Goal: Information Seeking & Learning: Learn about a topic

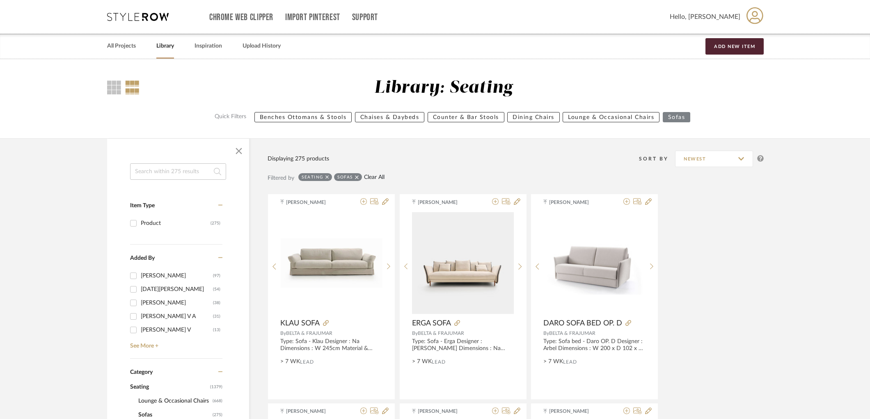
click at [379, 174] on link "Clear All" at bounding box center [374, 177] width 21 height 7
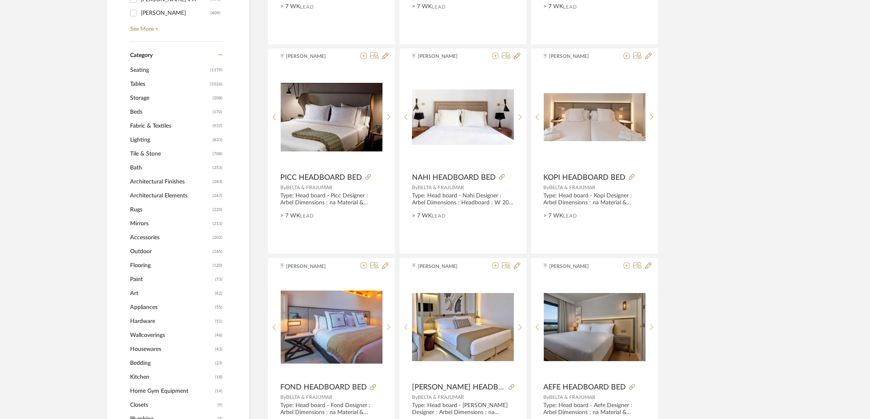
scroll to position [319, 0]
click at [144, 135] on span "Lighting" at bounding box center [170, 139] width 80 height 14
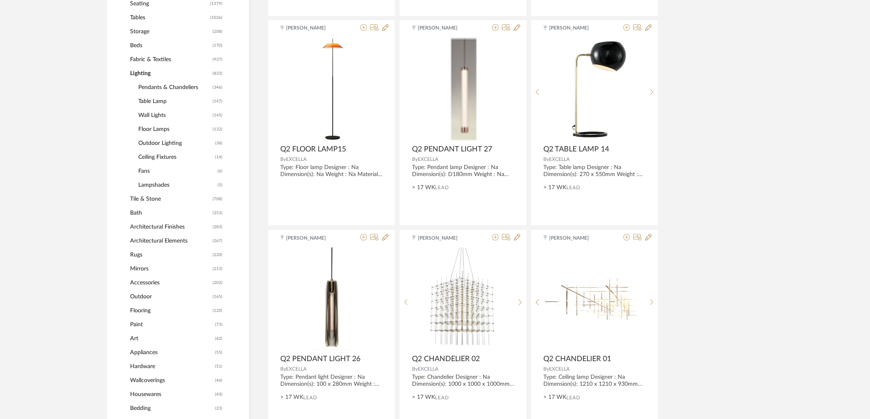
scroll to position [377, 0]
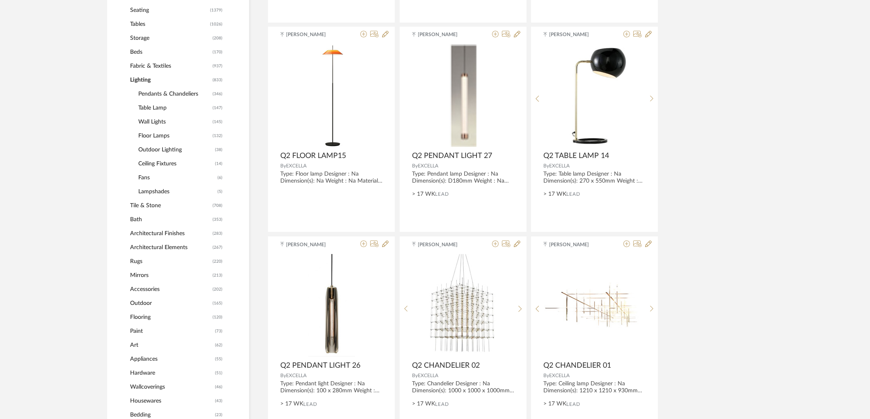
click at [159, 108] on span "Table Lamp" at bounding box center [174, 108] width 72 height 14
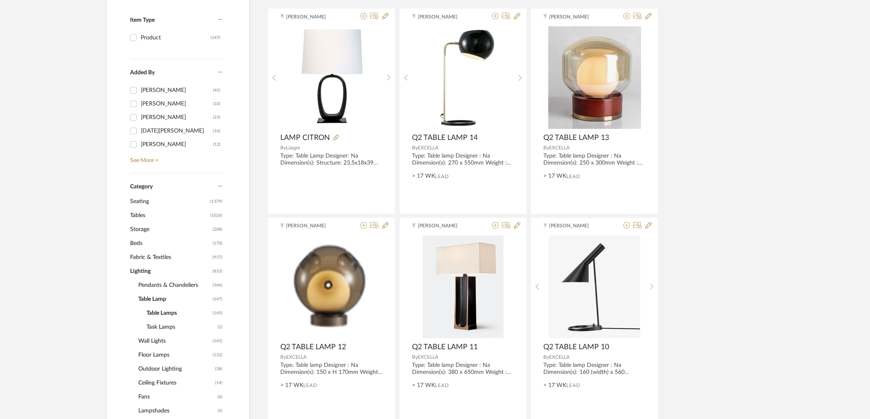
scroll to position [228, 0]
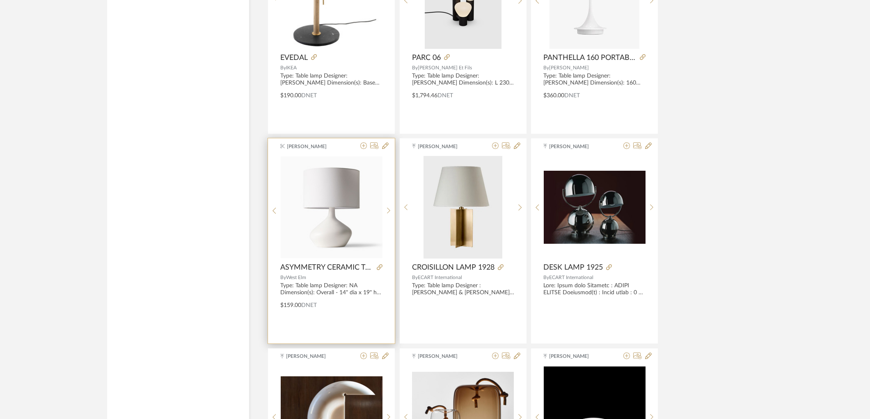
scroll to position [1643, 0]
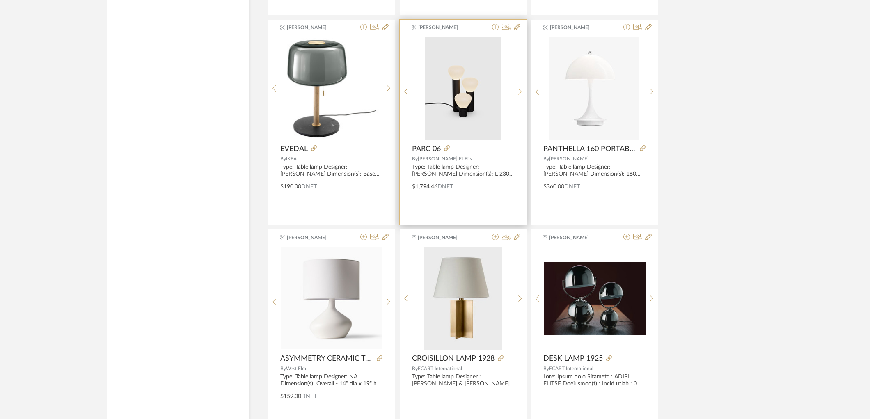
click at [515, 88] on div at bounding box center [520, 91] width 13 height 109
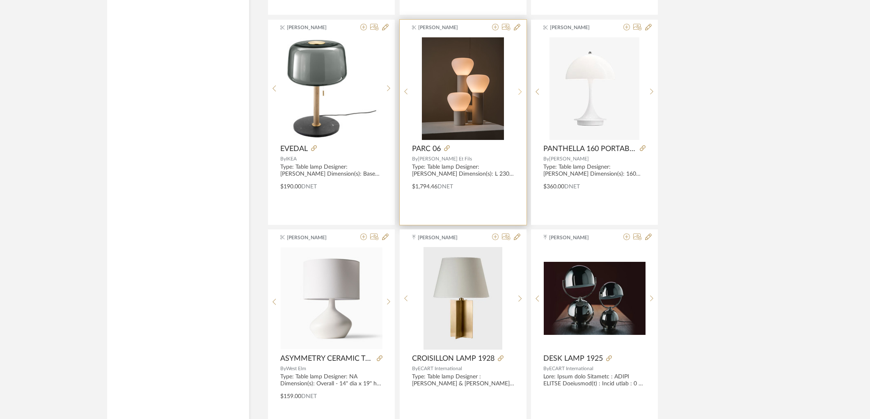
click at [515, 88] on div at bounding box center [520, 91] width 13 height 109
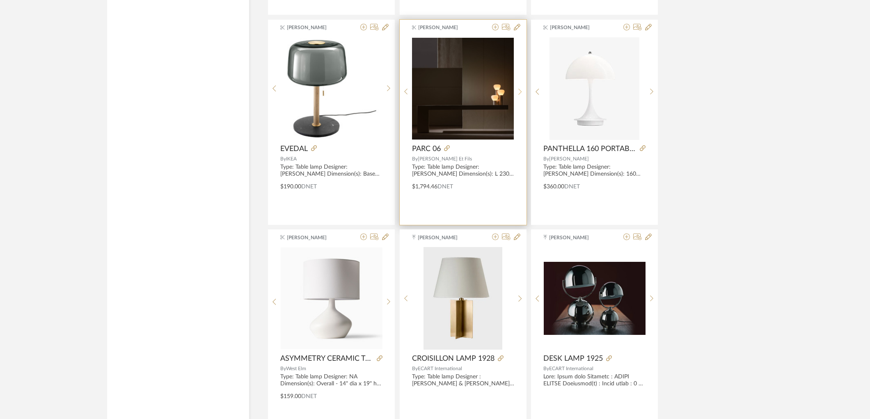
click at [515, 88] on div at bounding box center [520, 91] width 13 height 109
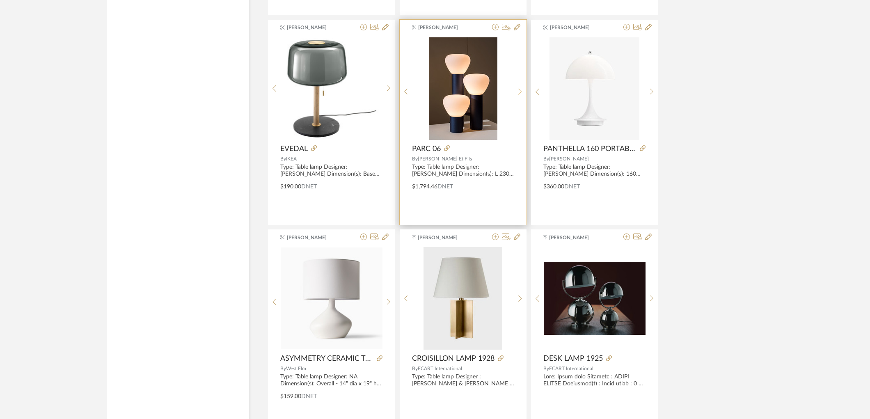
click at [515, 88] on div at bounding box center [520, 91] width 13 height 109
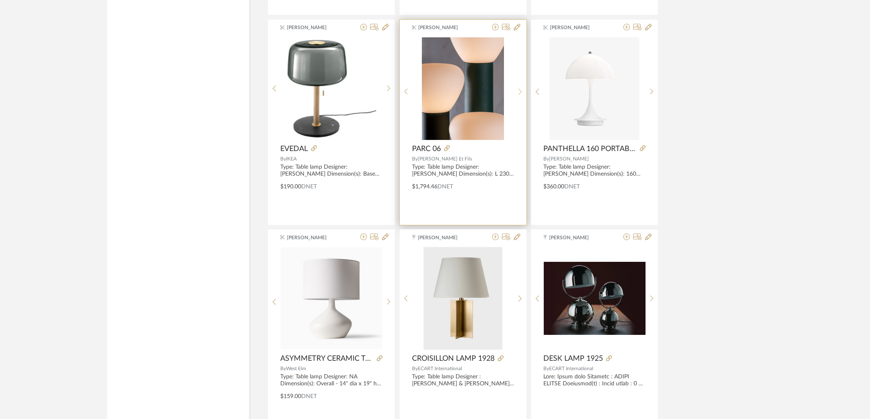
click at [515, 88] on div at bounding box center [520, 91] width 13 height 109
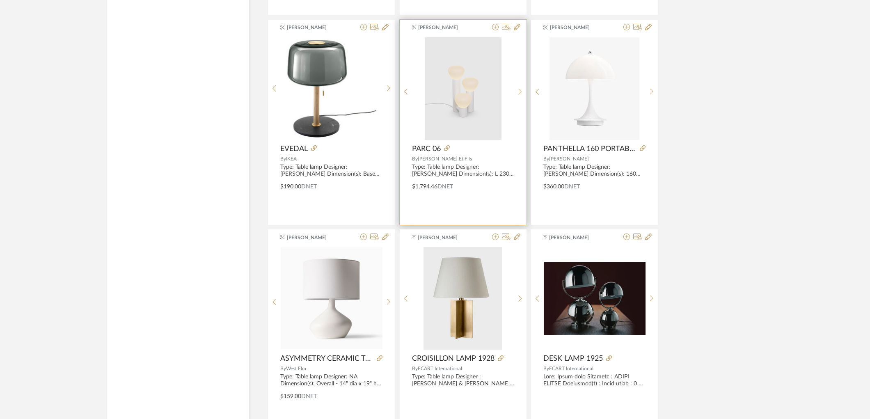
click at [515, 88] on div at bounding box center [520, 91] width 13 height 109
click at [445, 149] on icon at bounding box center [447, 148] width 6 height 6
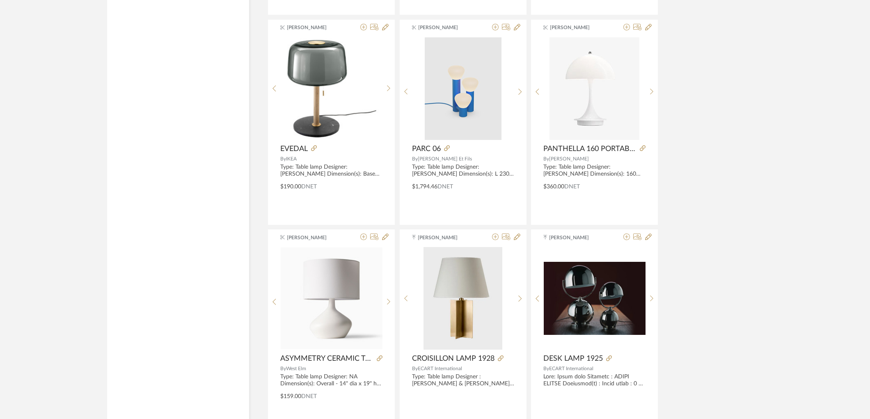
scroll to position [1916, 0]
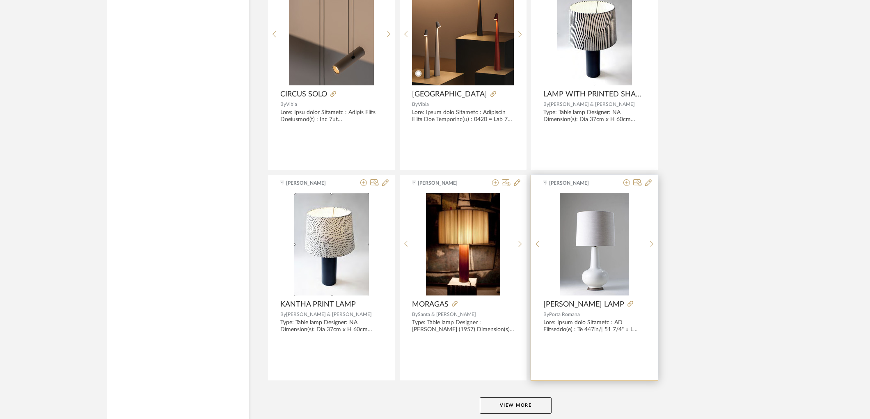
scroll to position [2376, 0]
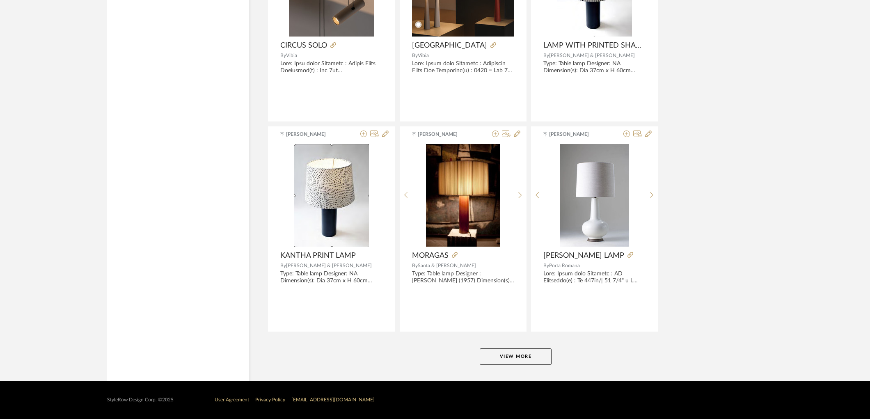
click at [521, 352] on button "View More" at bounding box center [516, 356] width 72 height 16
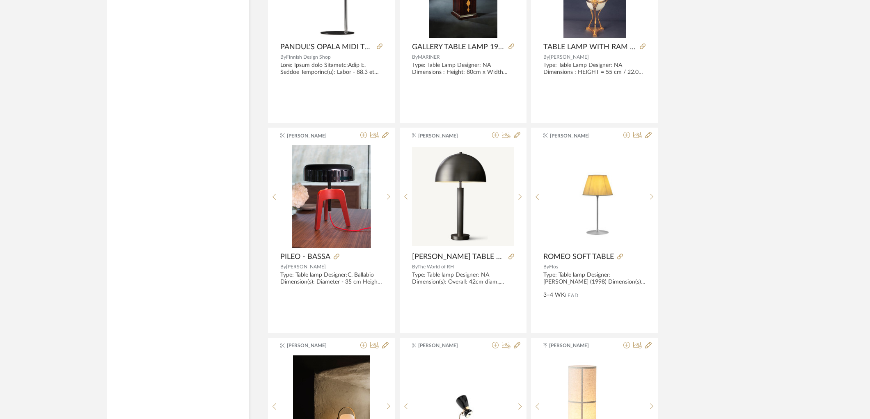
scroll to position [4071, 0]
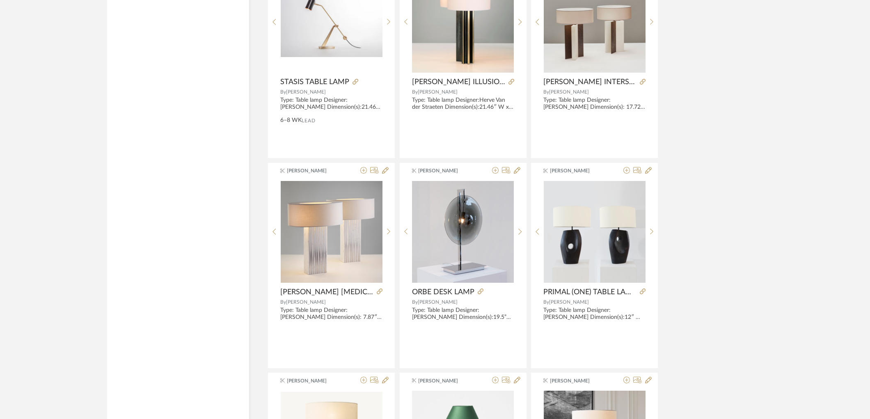
scroll to position [4210, 0]
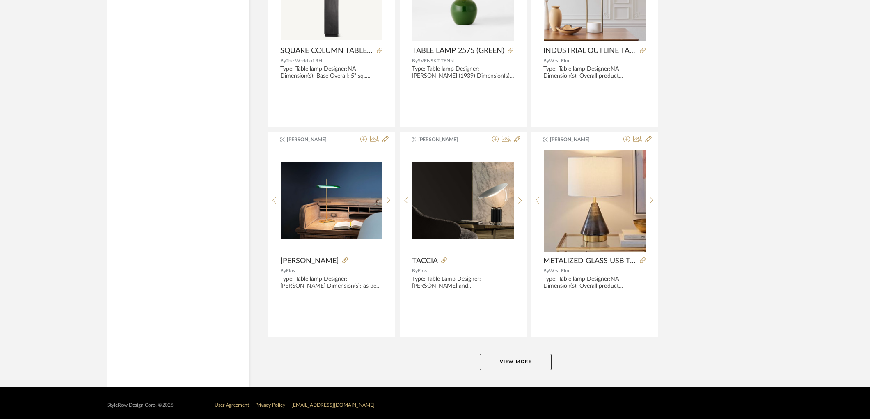
scroll to position [4895, 0]
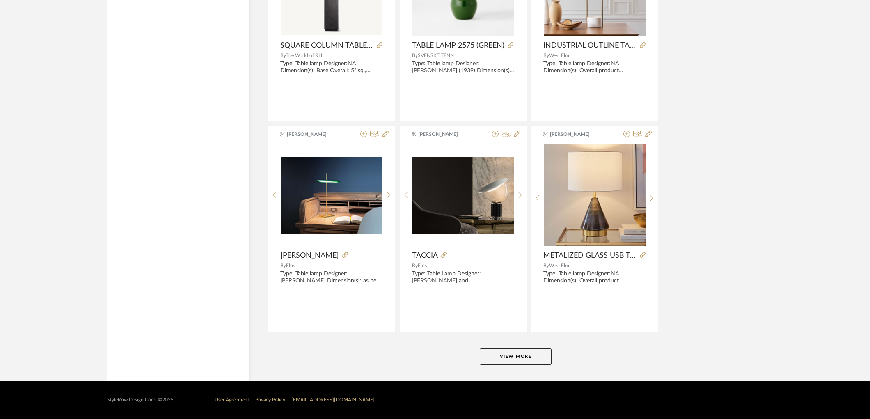
click at [513, 359] on button "View More" at bounding box center [516, 356] width 72 height 16
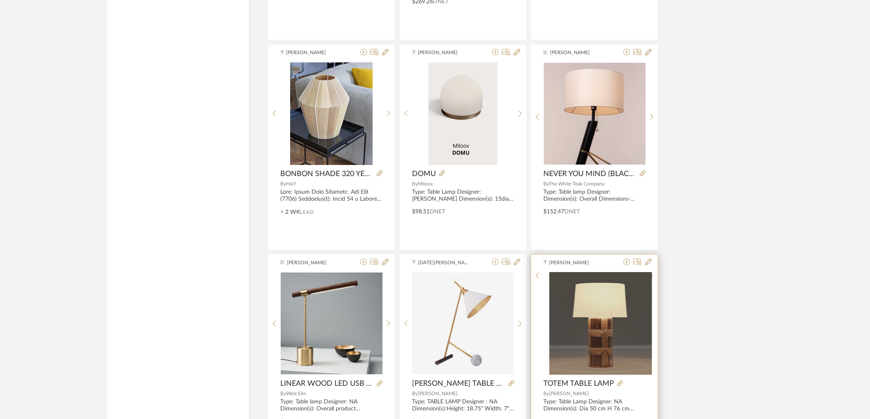
scroll to position [5396, 0]
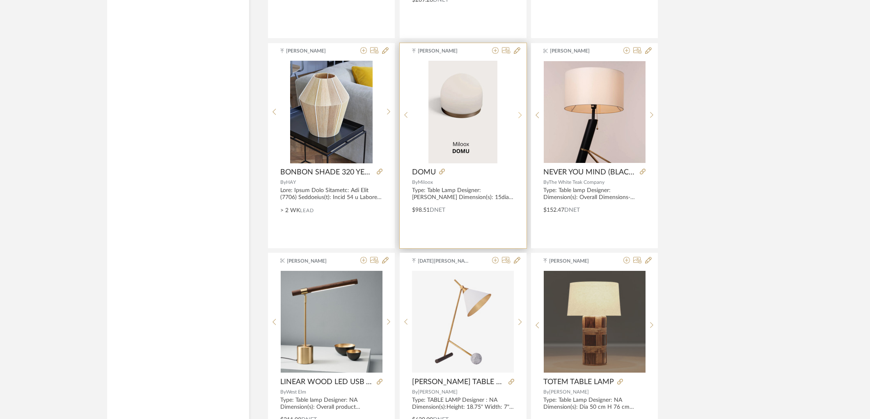
click at [517, 113] on div at bounding box center [520, 115] width 13 height 109
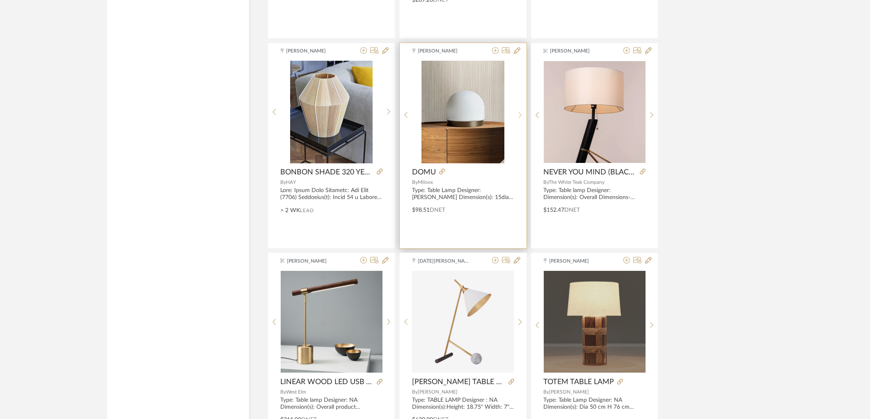
click at [517, 113] on div at bounding box center [520, 115] width 13 height 109
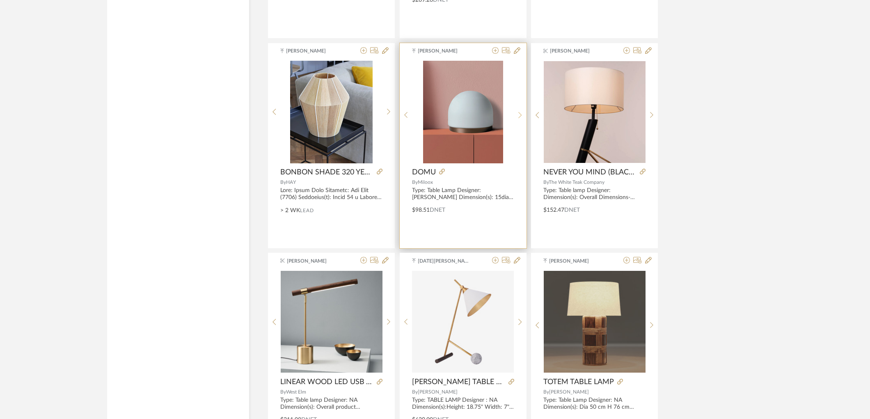
click at [517, 113] on div at bounding box center [520, 115] width 13 height 109
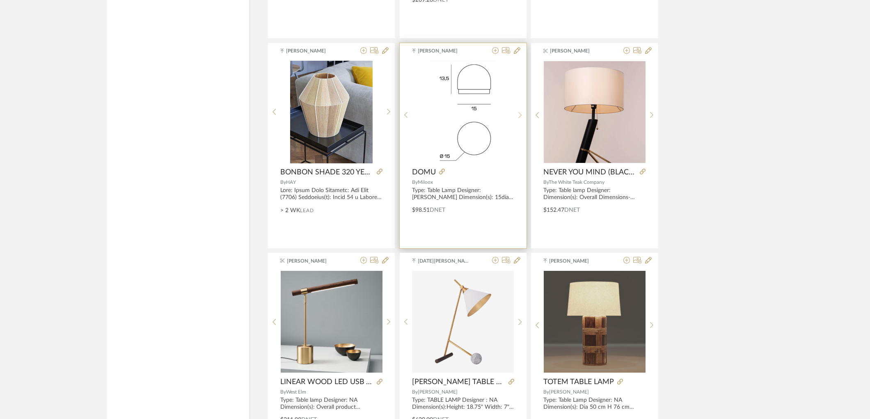
click at [517, 113] on div at bounding box center [520, 115] width 13 height 109
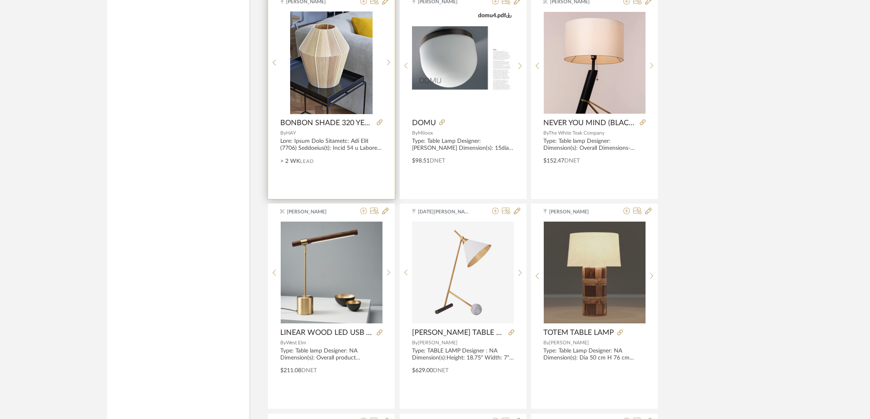
scroll to position [5442, 0]
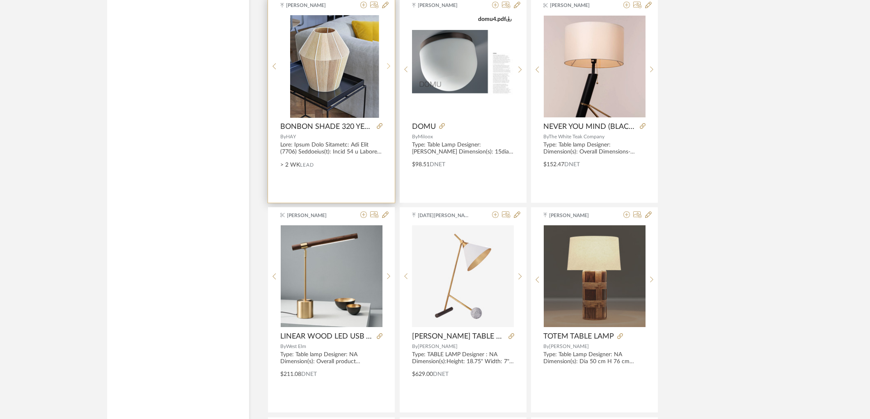
click at [388, 70] on icon at bounding box center [389, 66] width 4 height 7
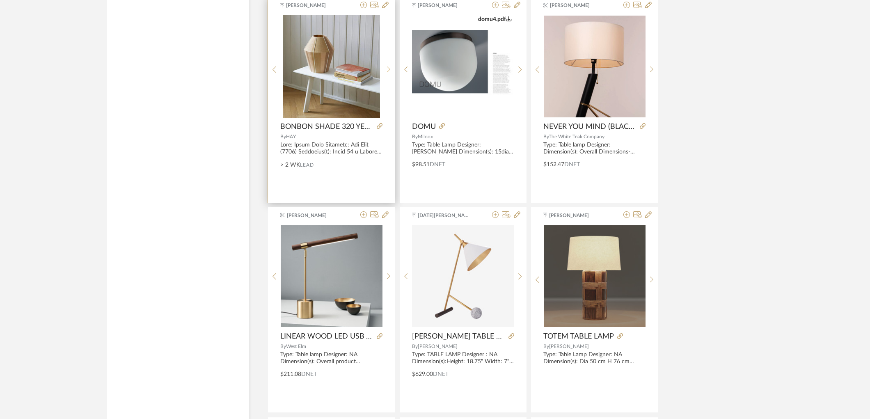
click at [388, 72] on icon at bounding box center [389, 69] width 4 height 7
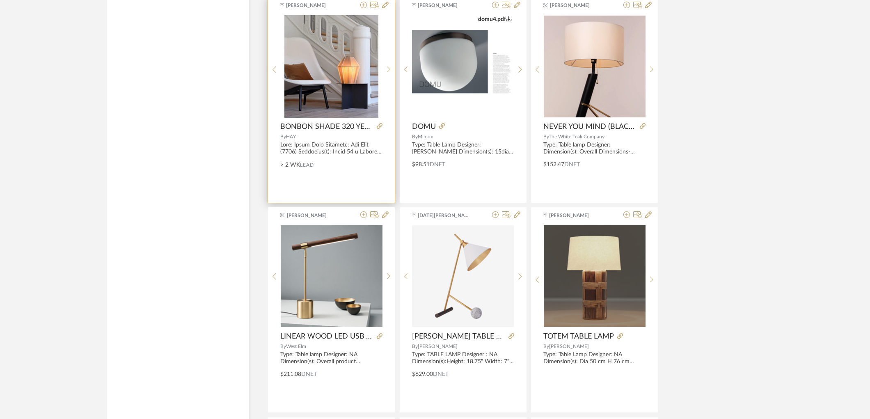
click at [388, 72] on icon at bounding box center [389, 69] width 4 height 7
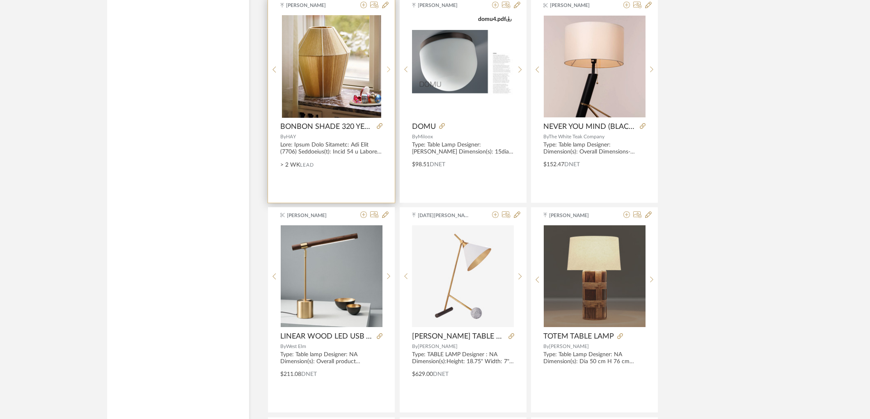
click at [388, 72] on icon at bounding box center [389, 69] width 4 height 7
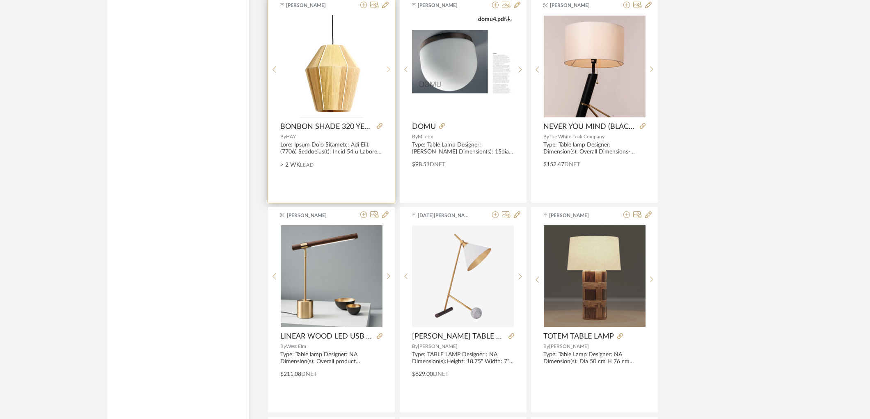
click at [388, 72] on icon at bounding box center [389, 69] width 4 height 7
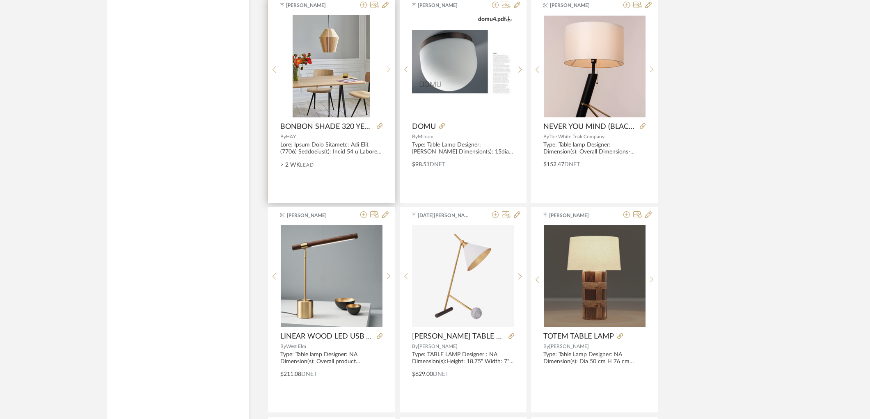
click at [388, 72] on icon at bounding box center [389, 69] width 4 height 7
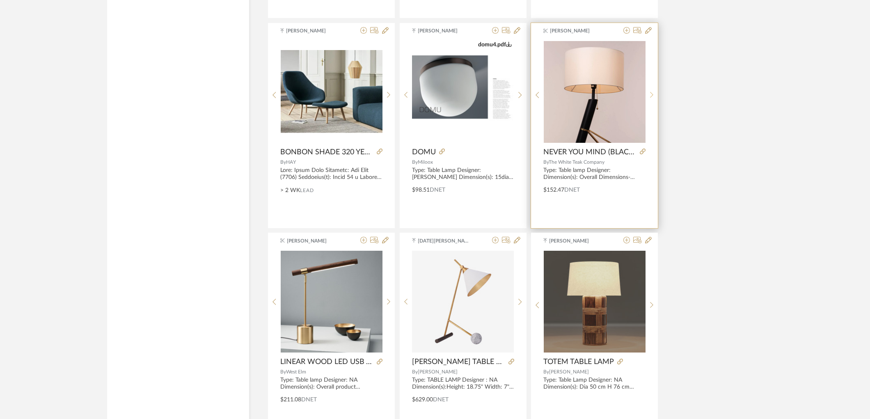
scroll to position [5396, 0]
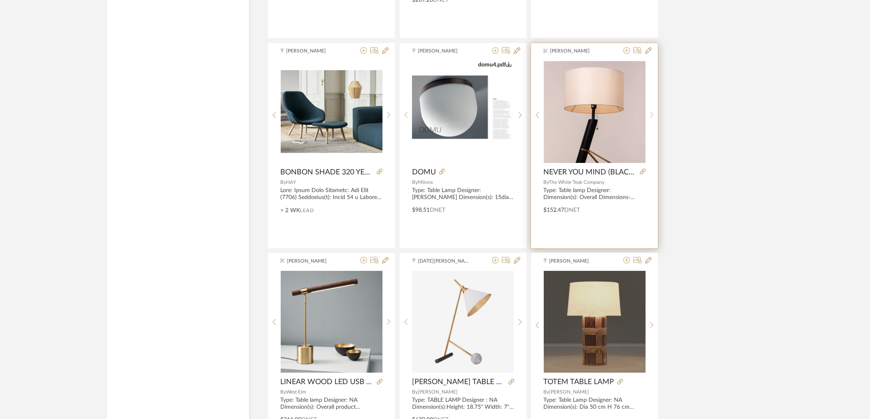
click at [649, 103] on div at bounding box center [651, 115] width 13 height 109
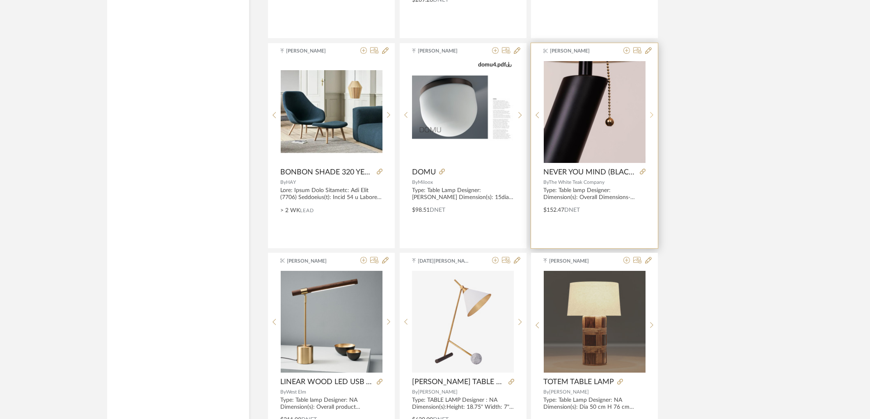
click at [649, 103] on div at bounding box center [651, 115] width 13 height 109
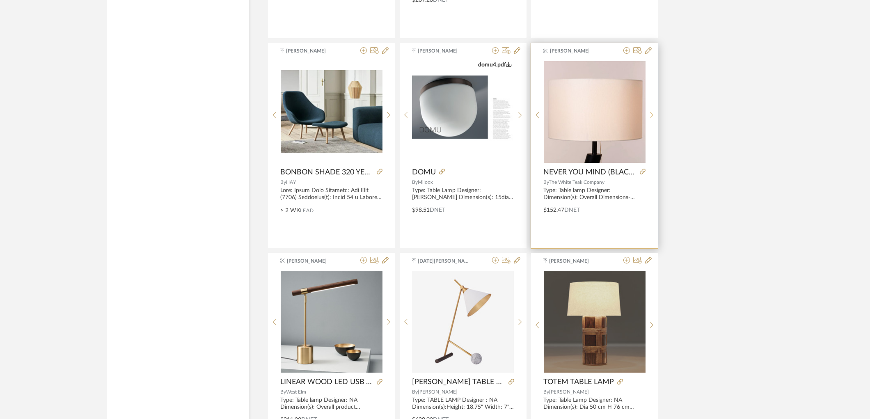
click at [649, 103] on div at bounding box center [651, 115] width 13 height 109
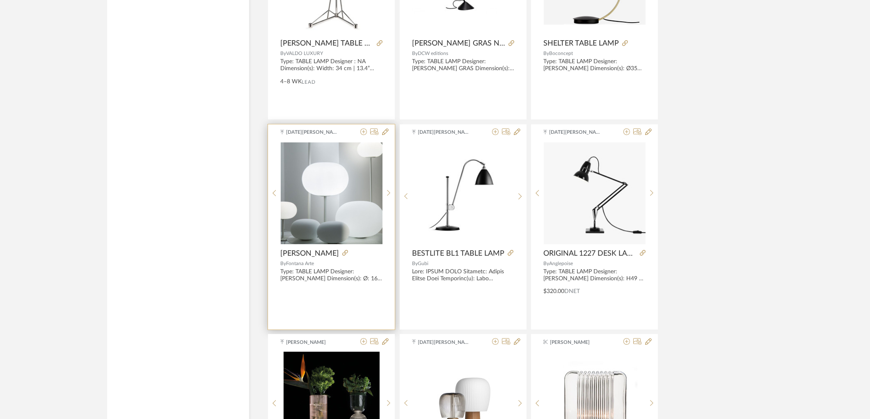
scroll to position [6582, 0]
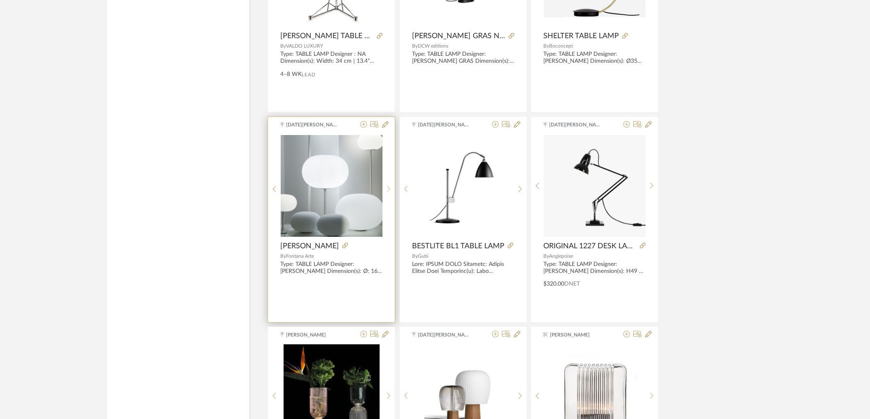
click at [384, 190] on sr-next-btn at bounding box center [388, 188] width 13 height 7
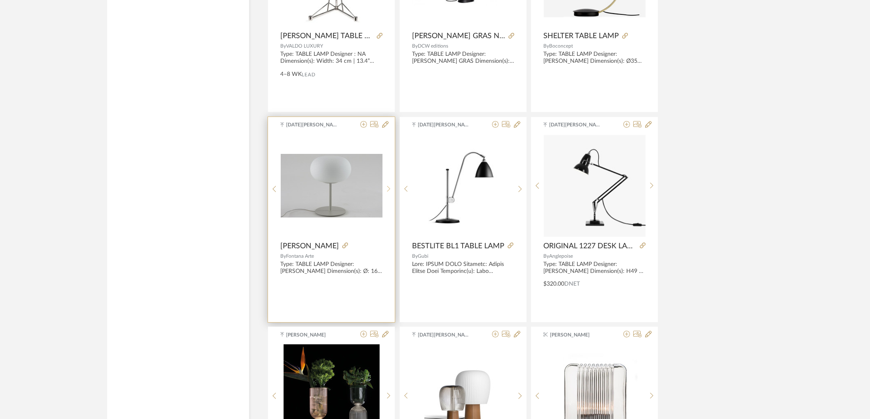
click at [384, 190] on sr-next-btn at bounding box center [388, 188] width 13 height 7
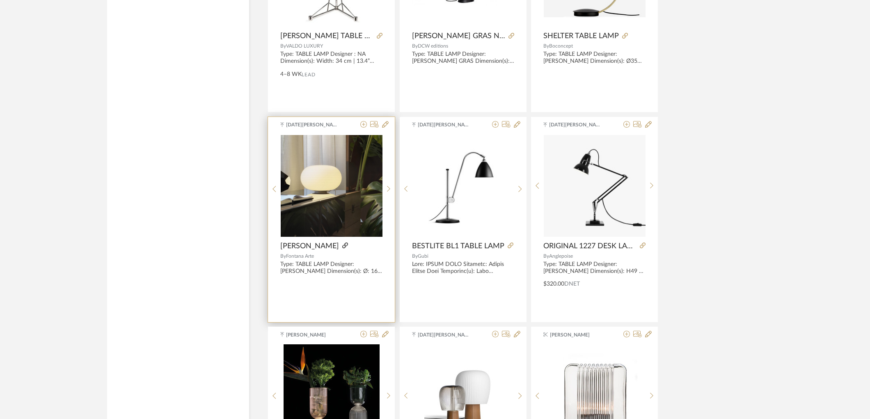
click at [342, 247] on icon at bounding box center [345, 245] width 6 height 6
click at [334, 211] on img "2" at bounding box center [332, 186] width 102 height 102
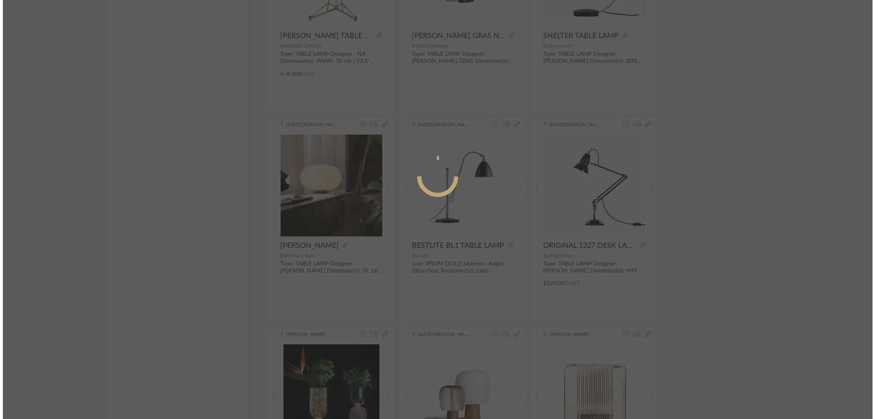
scroll to position [0, 0]
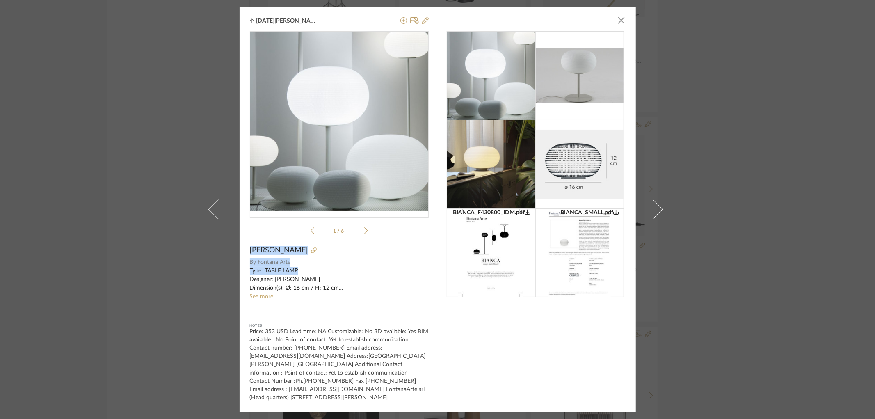
drag, startPoint x: 246, startPoint y: 250, endPoint x: 315, endPoint y: 272, distance: 72.0
click at [315, 272] on div "[DATE][PERSON_NAME] × BIANCA_SMALL.pdf BIANCA_F430800_IDM.pdf BIANCA_SMALL.pdf …" at bounding box center [438, 209] width 396 height 405
copy div "BIANCA SMALL By Fontana Arte Type: TABLE LAMP"
click at [720, 237] on div "[DATE][PERSON_NAME] × BIANCA_SMALL.pdf BIANCA_F430800_IDM.pdf BIANCA_SMALL.pdf …" at bounding box center [437, 209] width 875 height 419
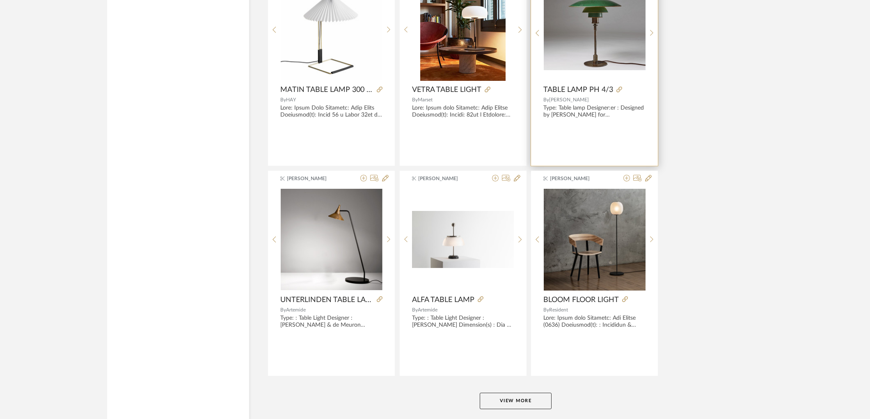
scroll to position [7414, 0]
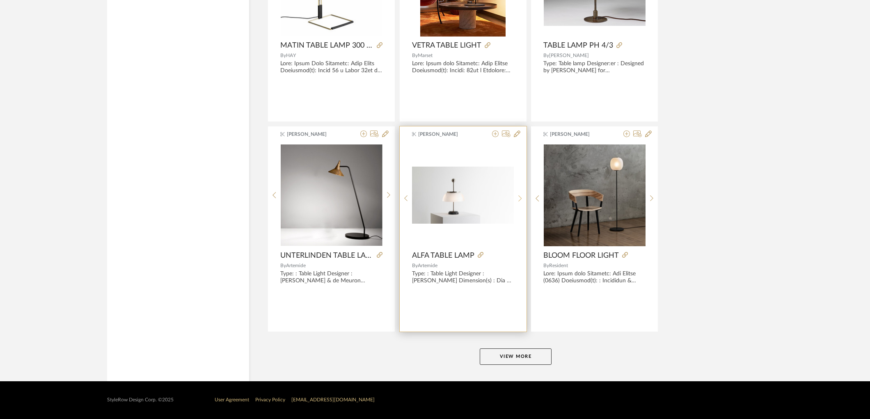
click at [522, 196] on sr-next-btn at bounding box center [520, 198] width 13 height 7
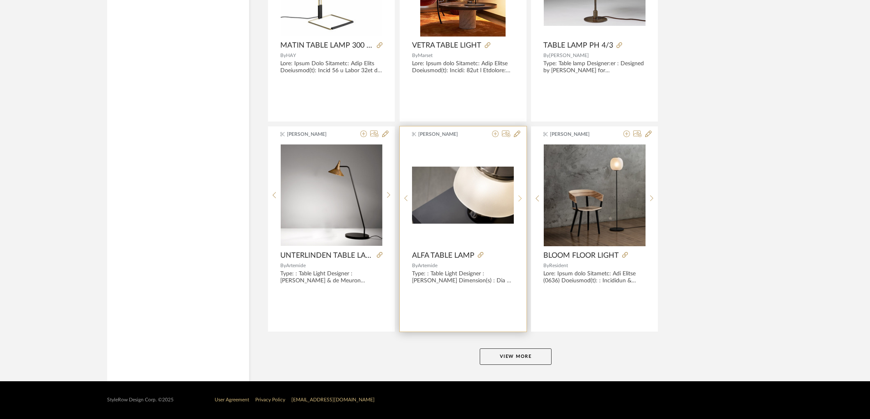
click at [522, 196] on sr-next-btn at bounding box center [520, 198] width 13 height 7
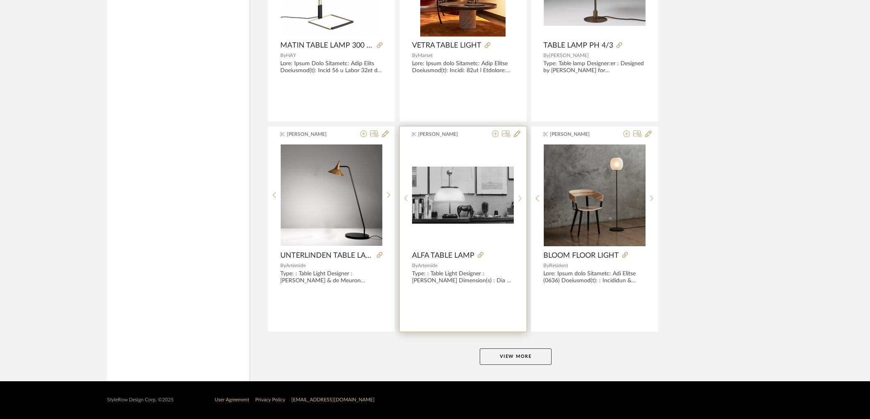
click at [522, 196] on sr-next-btn at bounding box center [520, 198] width 13 height 7
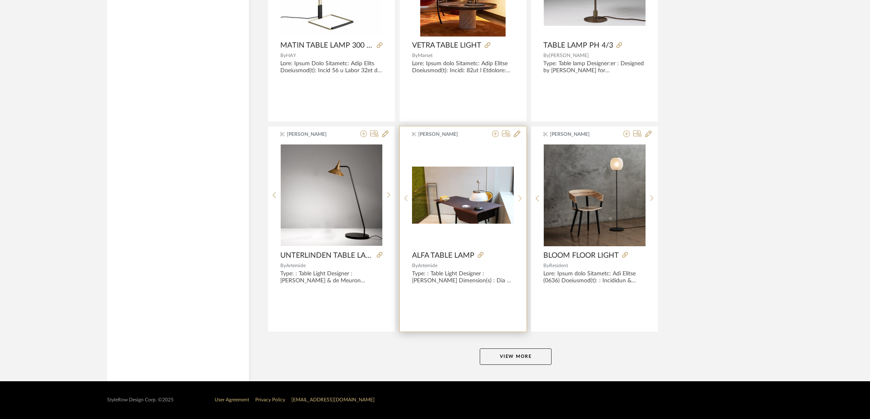
click at [522, 196] on sr-next-btn at bounding box center [520, 198] width 13 height 7
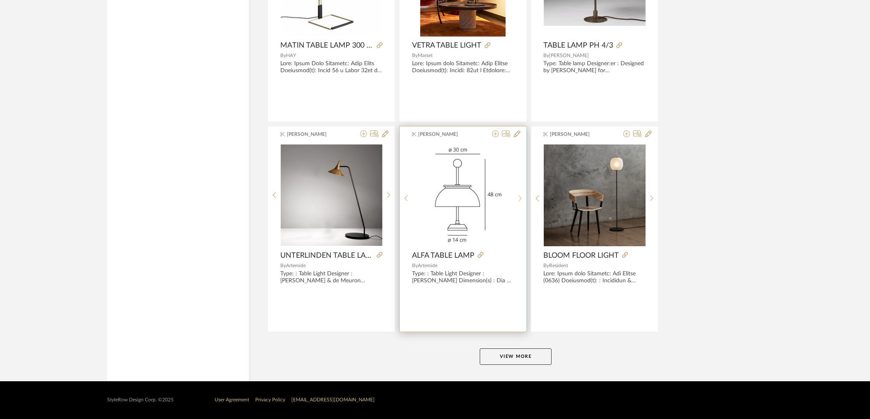
click at [522, 196] on sr-next-btn at bounding box center [520, 198] width 13 height 7
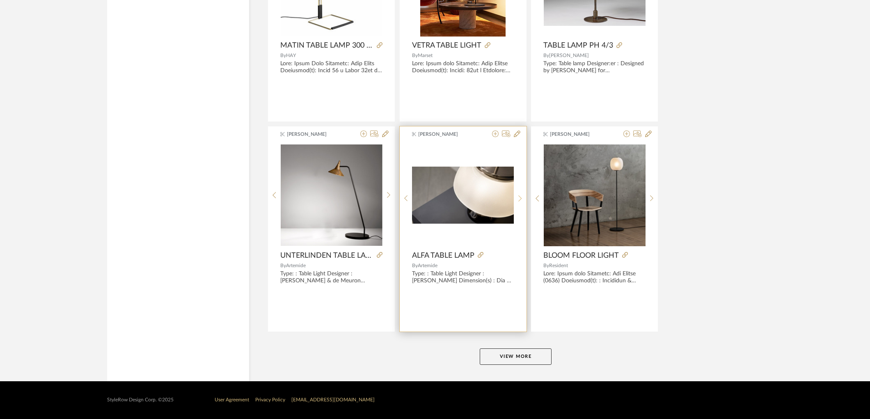
click at [522, 196] on sr-next-btn at bounding box center [520, 198] width 13 height 7
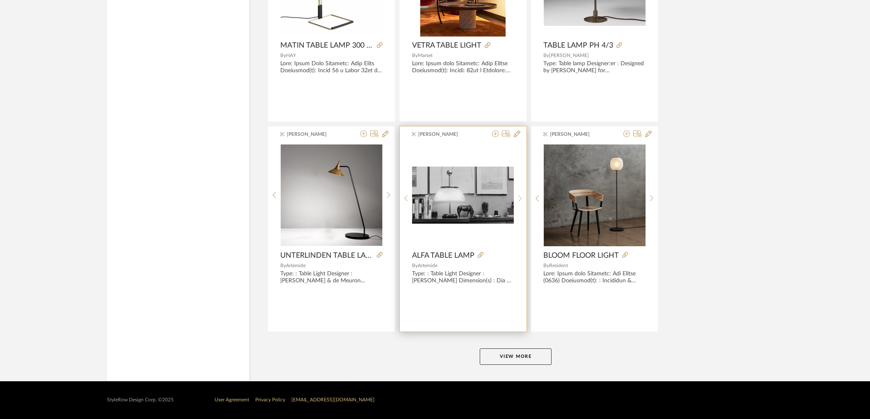
click at [519, 196] on icon at bounding box center [520, 198] width 4 height 7
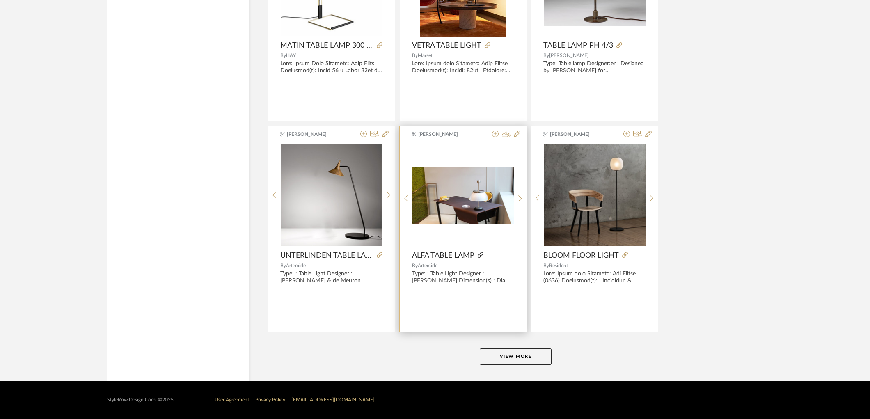
click at [481, 254] on icon at bounding box center [481, 255] width 6 height 6
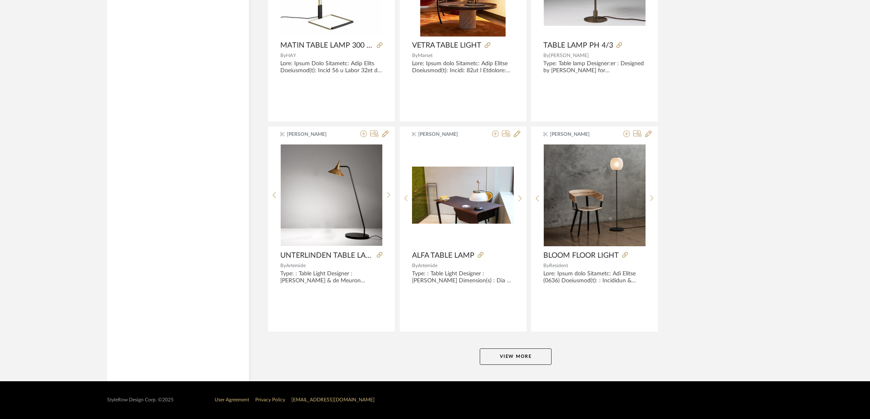
click at [519, 360] on button "View More" at bounding box center [516, 356] width 72 height 16
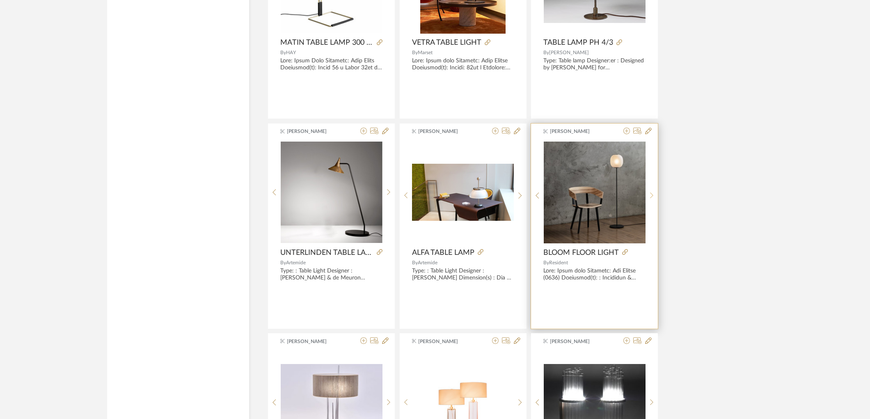
click at [654, 199] on sr-next-btn at bounding box center [651, 195] width 13 height 7
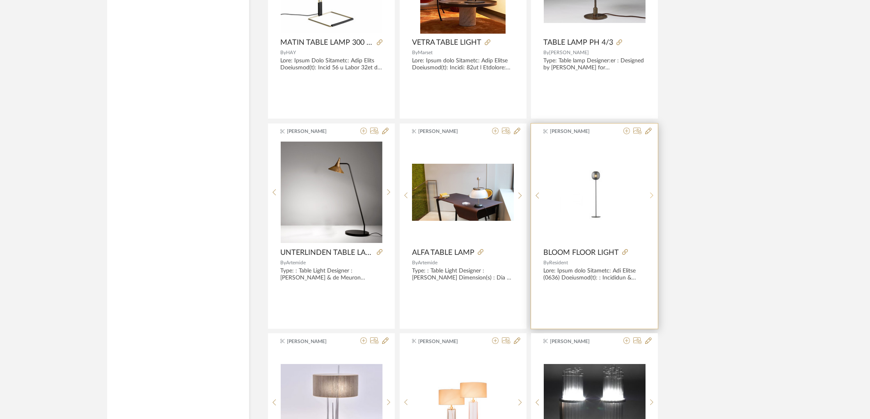
click at [653, 198] on sr-next-btn at bounding box center [651, 195] width 13 height 7
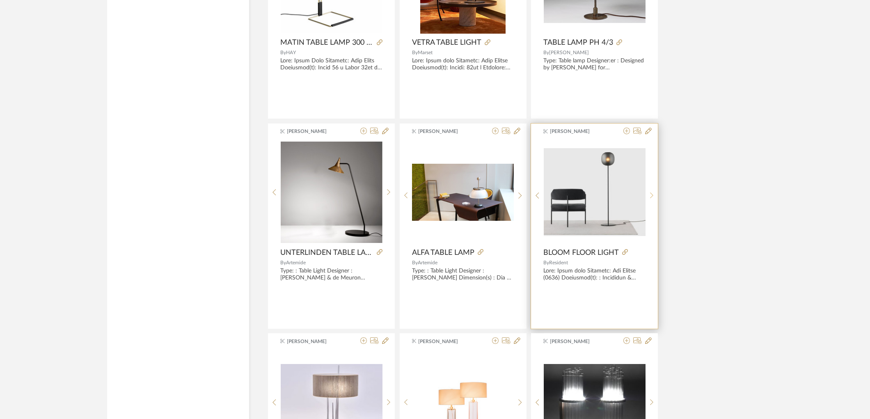
click at [653, 198] on sr-next-btn at bounding box center [651, 195] width 13 height 7
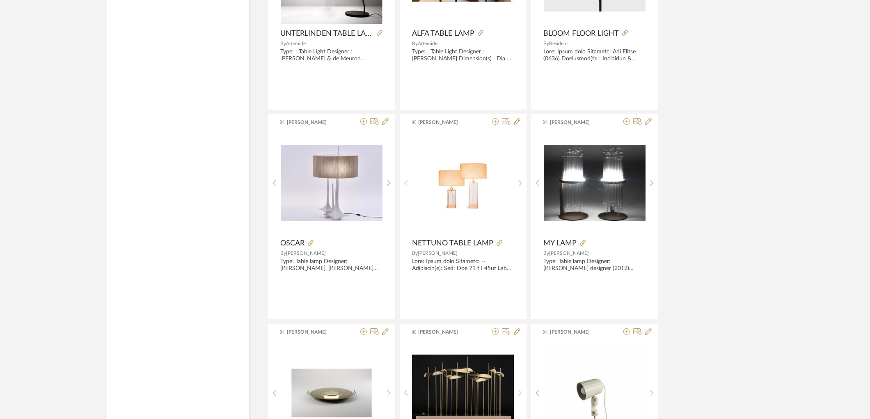
scroll to position [7642, 0]
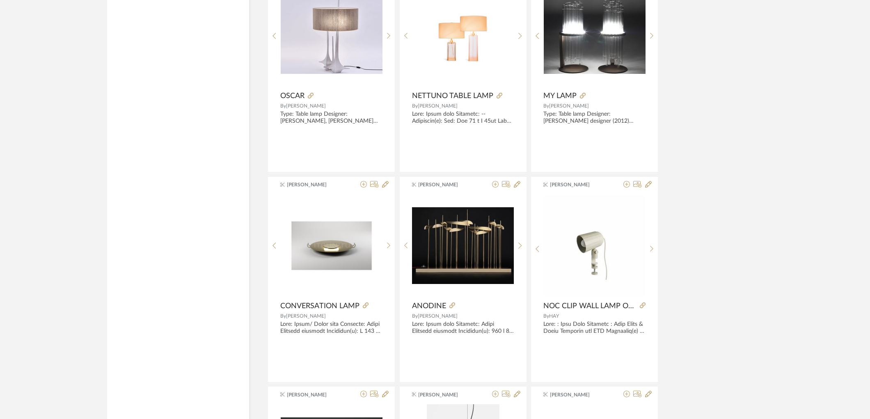
scroll to position [8100, 0]
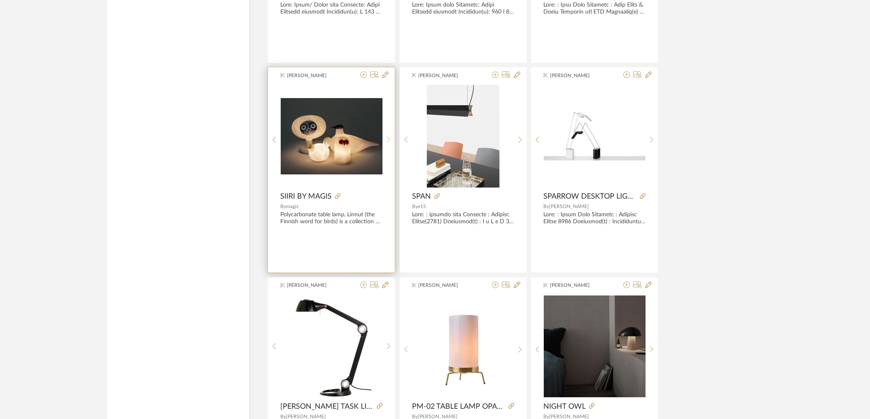
click at [386, 139] on div at bounding box center [388, 139] width 13 height 109
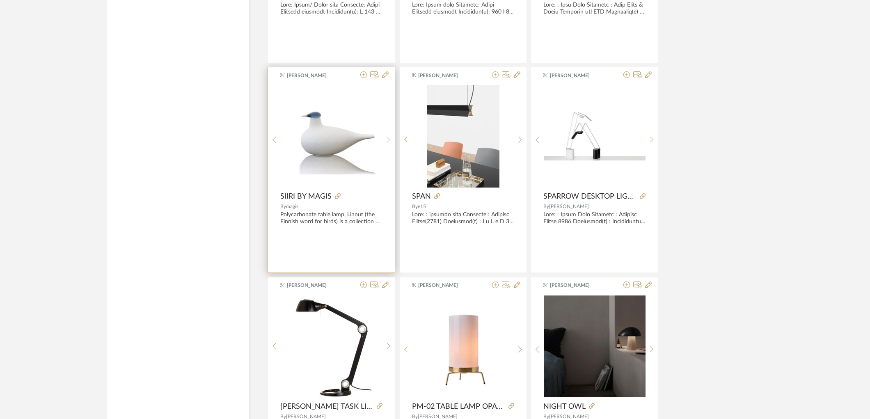
click at [386, 138] on div at bounding box center [388, 139] width 13 height 109
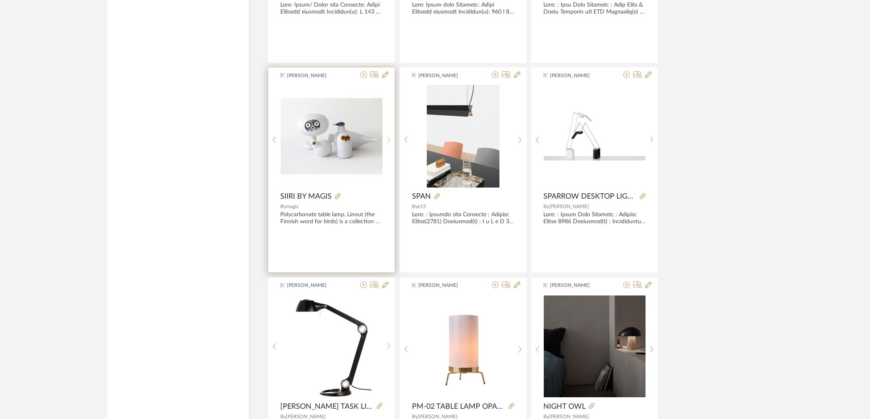
click at [386, 138] on div at bounding box center [388, 139] width 13 height 109
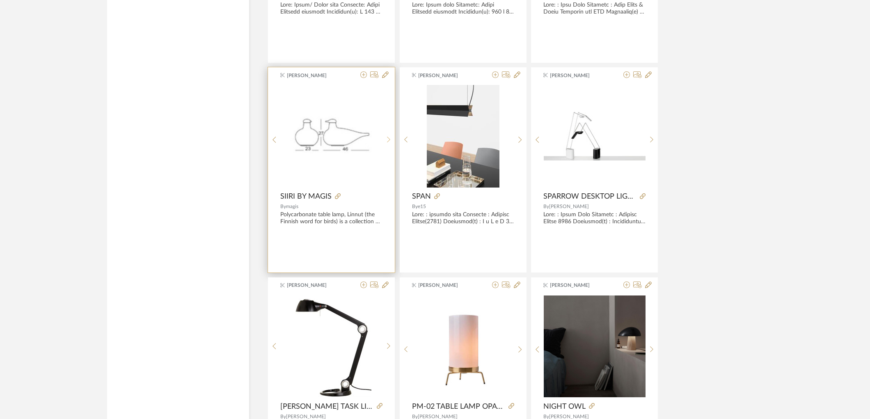
click at [386, 138] on div at bounding box center [388, 139] width 13 height 109
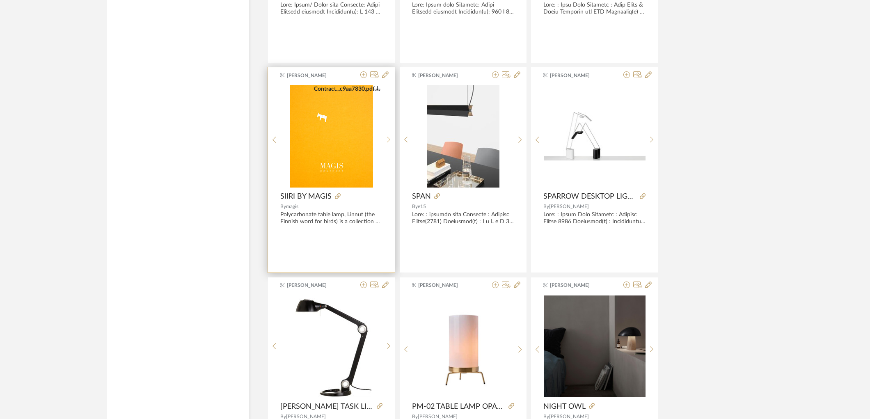
click at [386, 138] on div at bounding box center [388, 139] width 13 height 109
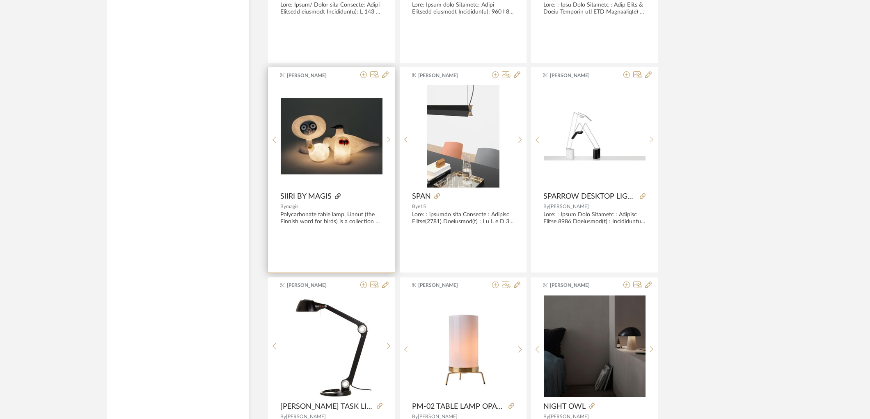
click at [335, 197] on icon at bounding box center [338, 196] width 6 height 6
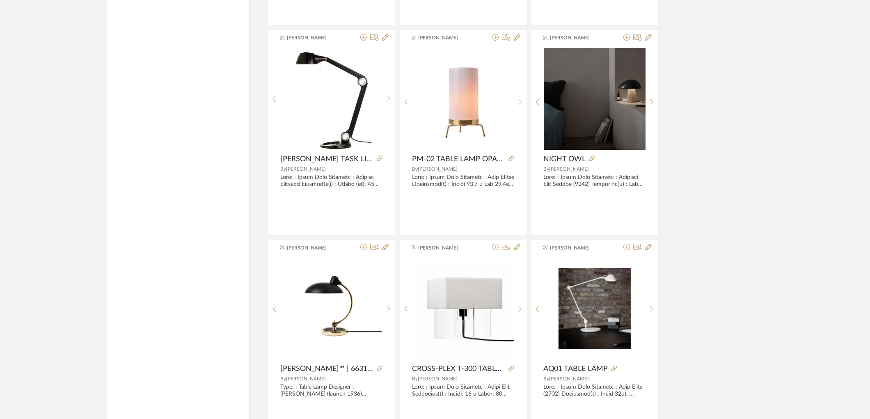
scroll to position [8328, 0]
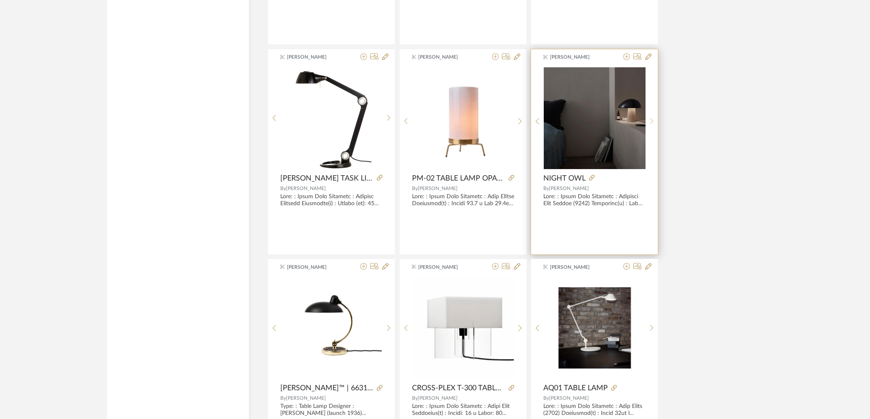
click at [650, 125] on icon at bounding box center [652, 121] width 4 height 7
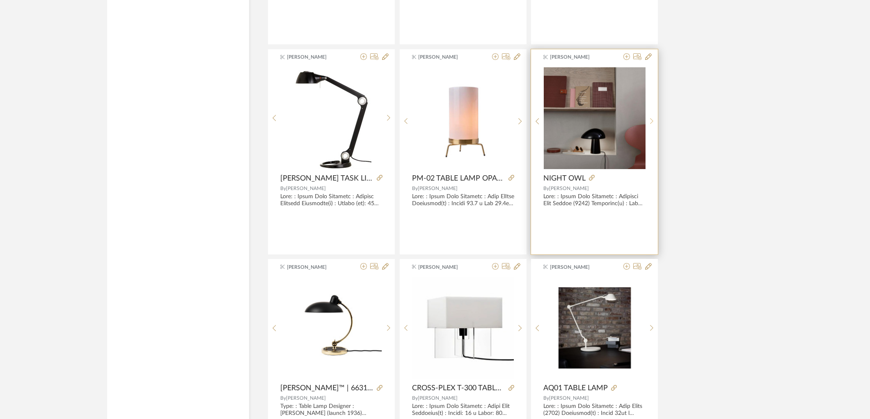
click at [650, 125] on icon at bounding box center [652, 121] width 4 height 7
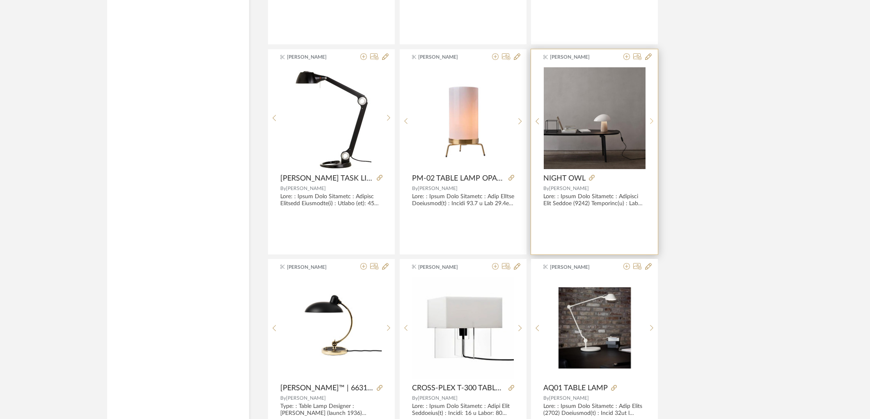
click at [650, 125] on icon at bounding box center [652, 121] width 4 height 7
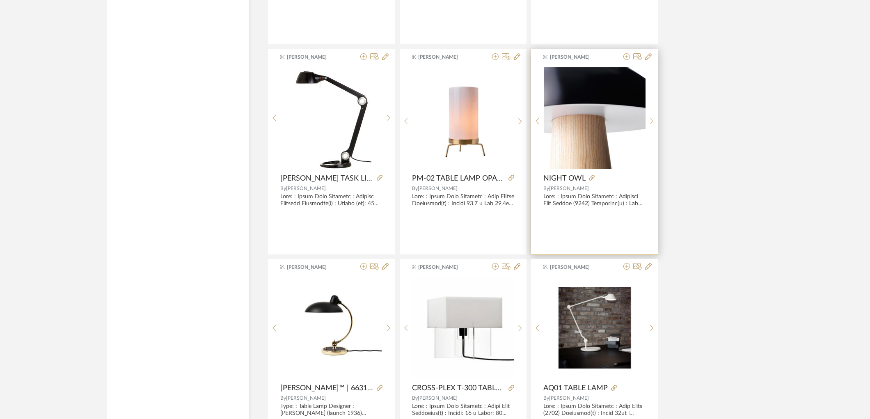
click at [650, 124] on icon at bounding box center [652, 121] width 4 height 7
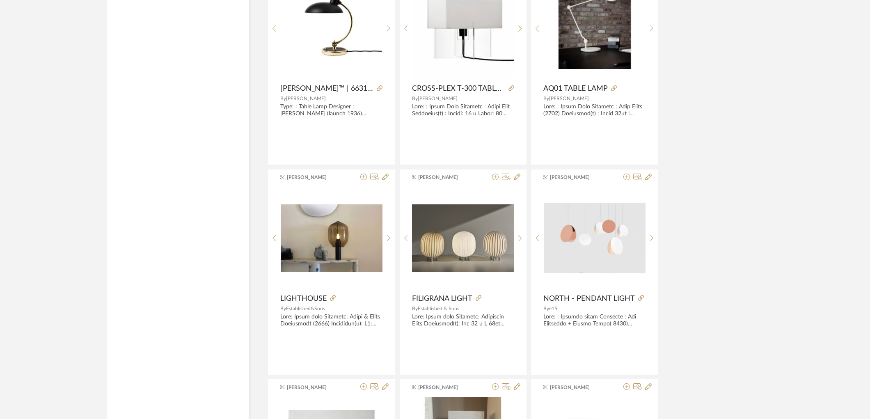
scroll to position [8694, 0]
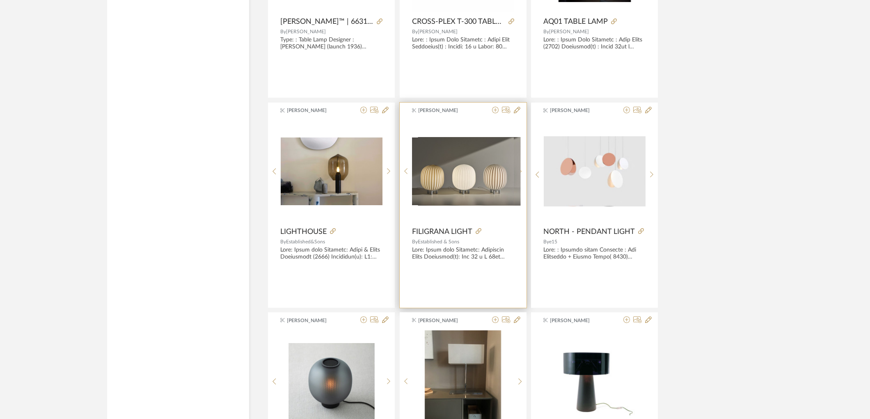
click at [517, 174] on div at bounding box center [520, 171] width 13 height 103
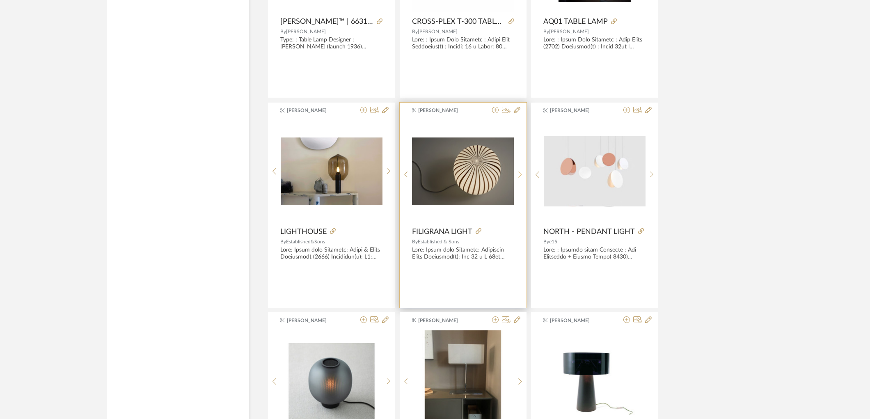
click at [517, 174] on div at bounding box center [520, 174] width 13 height 109
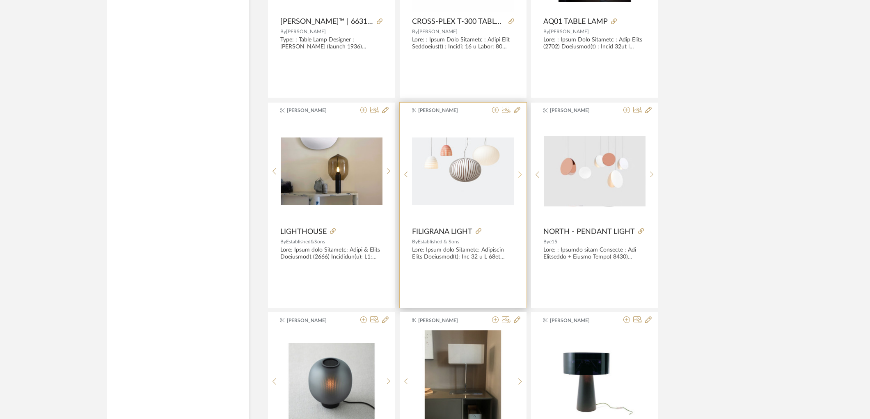
click at [517, 174] on div at bounding box center [520, 174] width 13 height 109
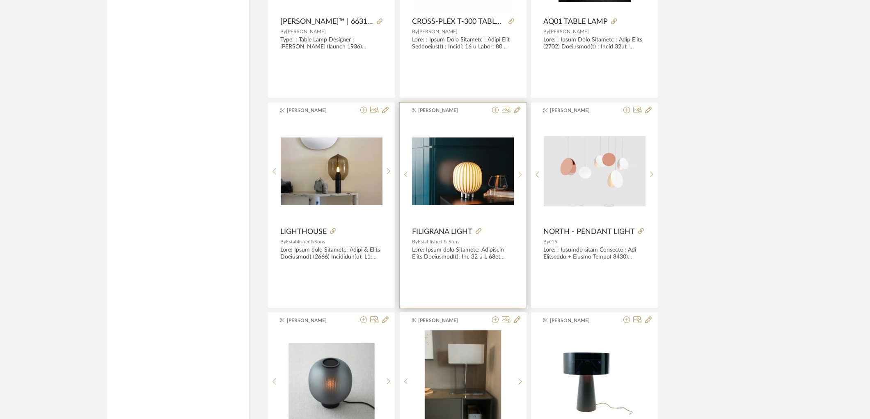
click at [517, 174] on div at bounding box center [520, 174] width 13 height 109
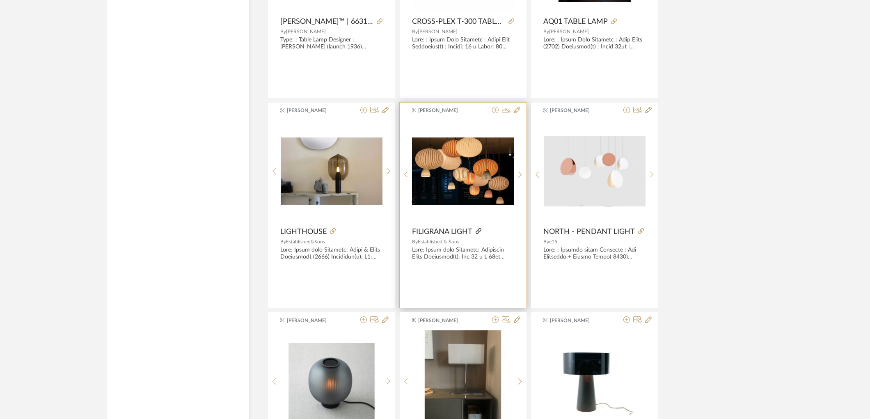
click at [477, 231] on icon at bounding box center [478, 231] width 6 height 6
drag, startPoint x: 768, startPoint y: 278, endPoint x: 619, endPoint y: 267, distance: 149.7
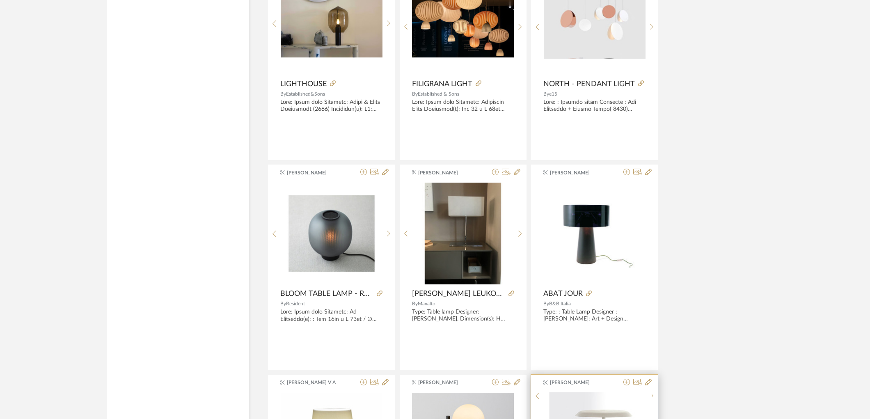
scroll to position [8968, 0]
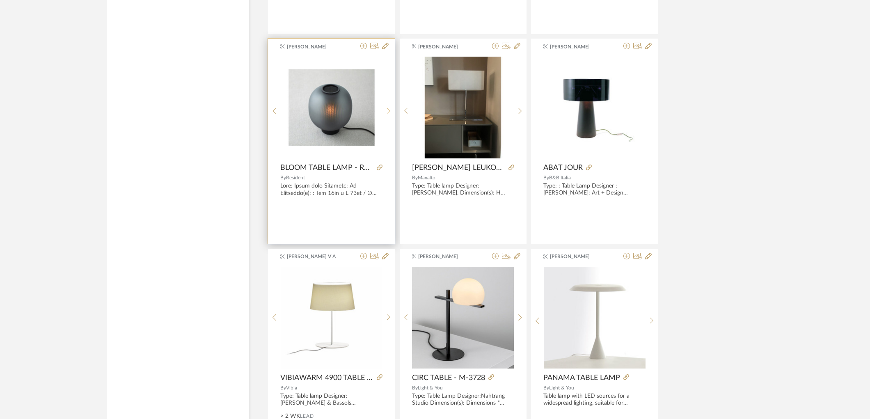
click at [391, 112] on sr-next-btn at bounding box center [388, 110] width 13 height 7
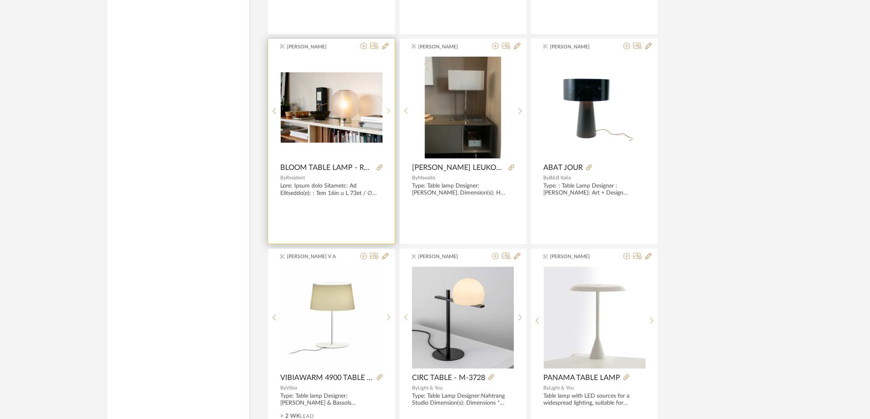
click at [390, 112] on icon at bounding box center [389, 110] width 4 height 7
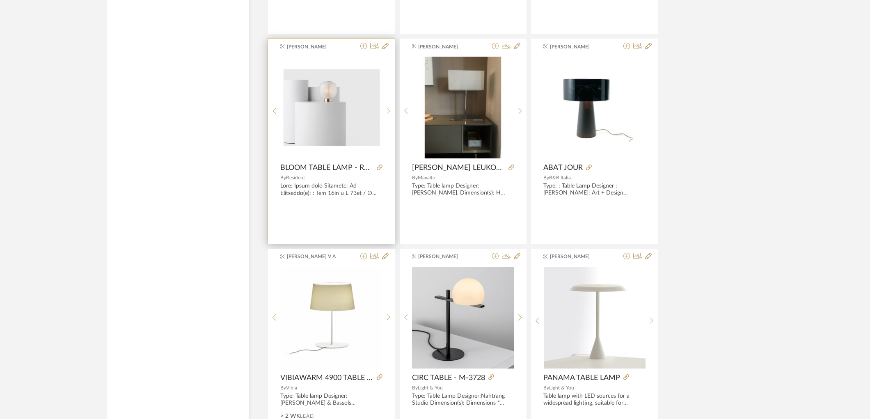
click at [387, 112] on icon at bounding box center [389, 110] width 4 height 7
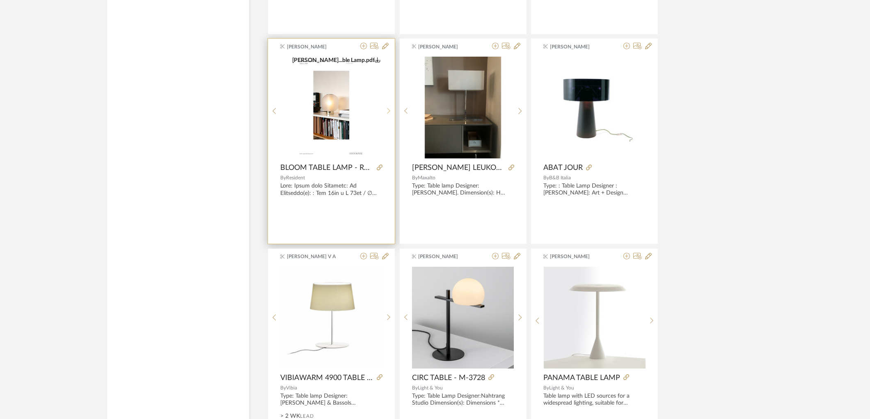
click at [387, 112] on icon at bounding box center [389, 110] width 4 height 7
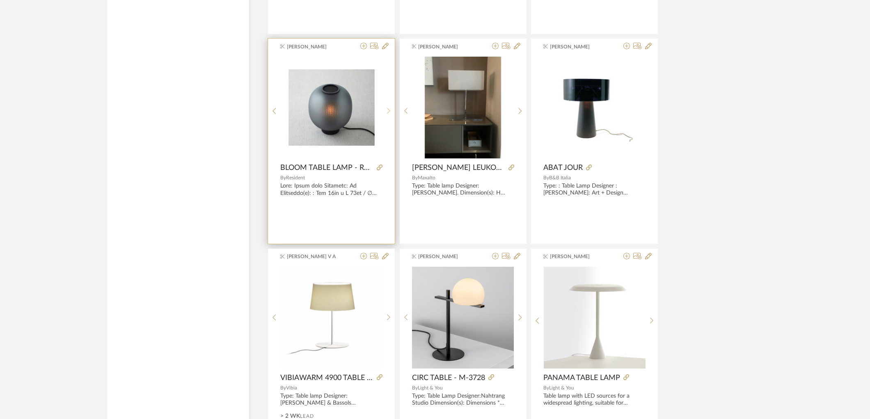
click at [387, 112] on icon at bounding box center [389, 110] width 4 height 7
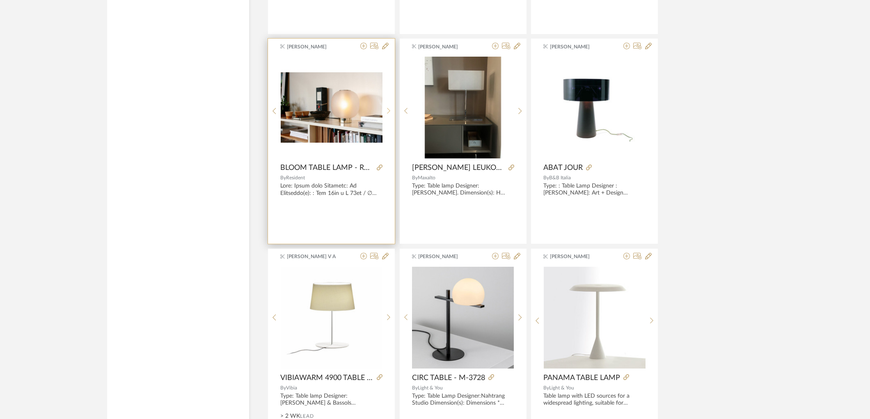
click at [387, 112] on icon at bounding box center [389, 110] width 4 height 7
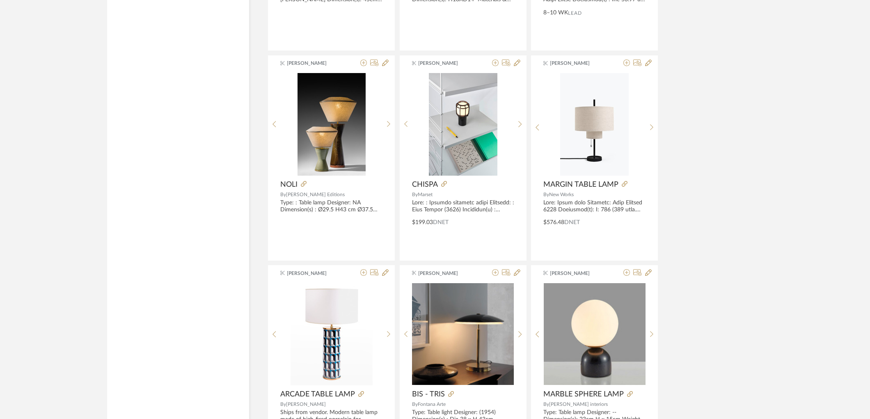
scroll to position [9789, 0]
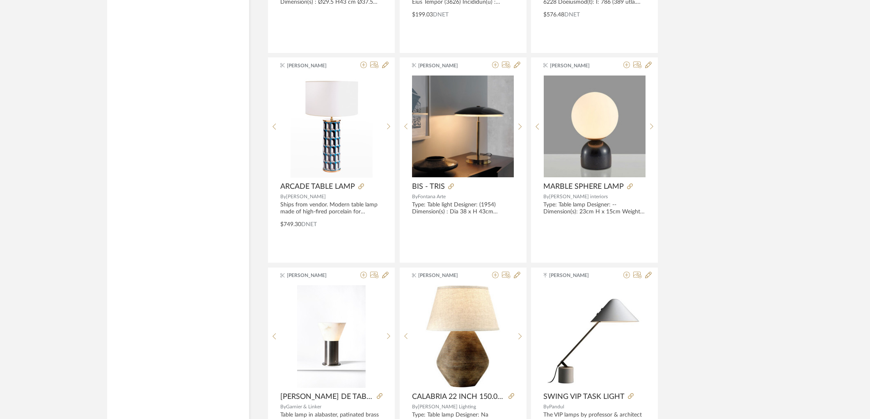
click at [651, 133] on icon at bounding box center [651, 130] width 3 height 6
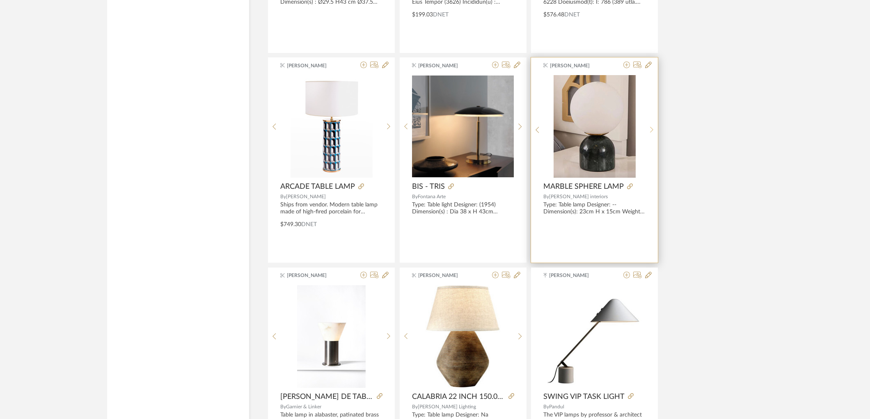
click at [651, 133] on icon at bounding box center [651, 130] width 3 height 6
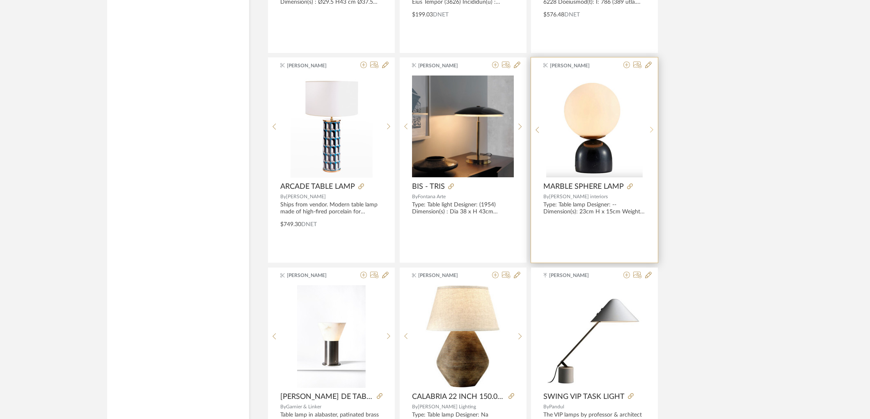
click at [651, 133] on icon at bounding box center [651, 130] width 3 height 6
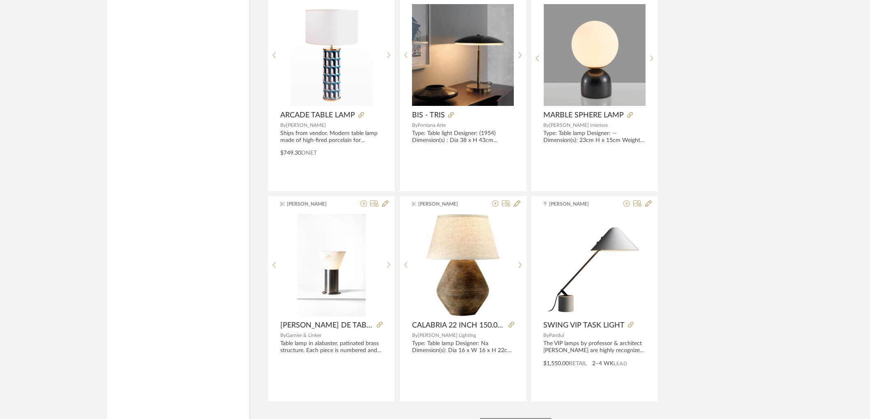
scroll to position [9933, 0]
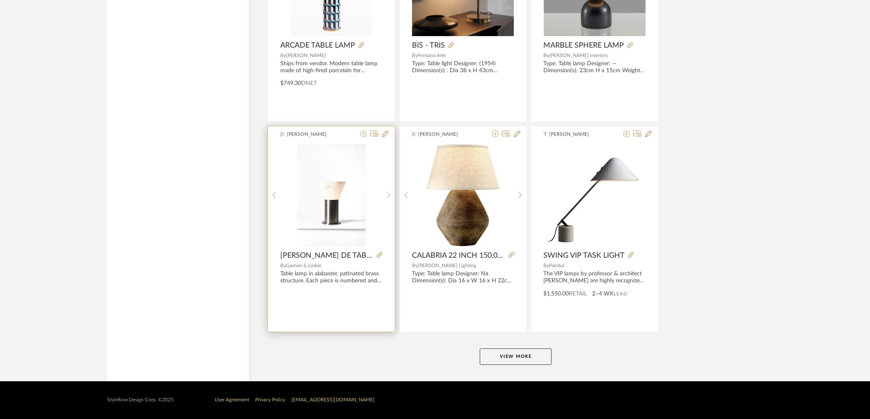
drag, startPoint x: 507, startPoint y: 355, endPoint x: 362, endPoint y: 318, distance: 150.2
click at [505, 355] on button "View More" at bounding box center [516, 356] width 72 height 16
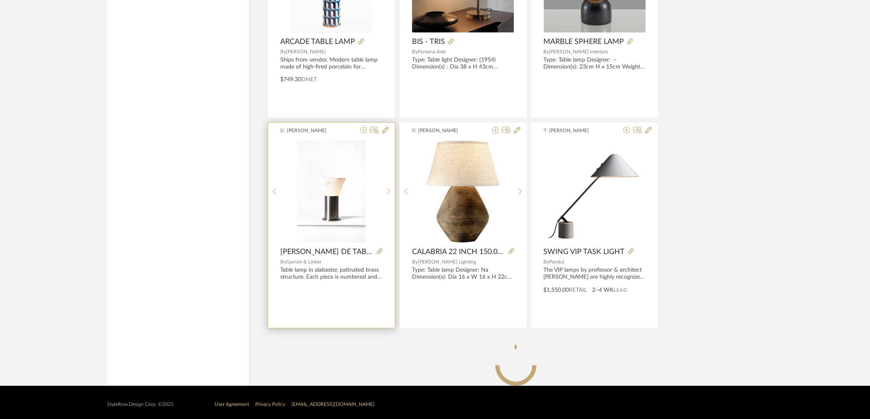
click at [314, 264] on span "Garnier & Linker" at bounding box center [303, 261] width 35 height 5
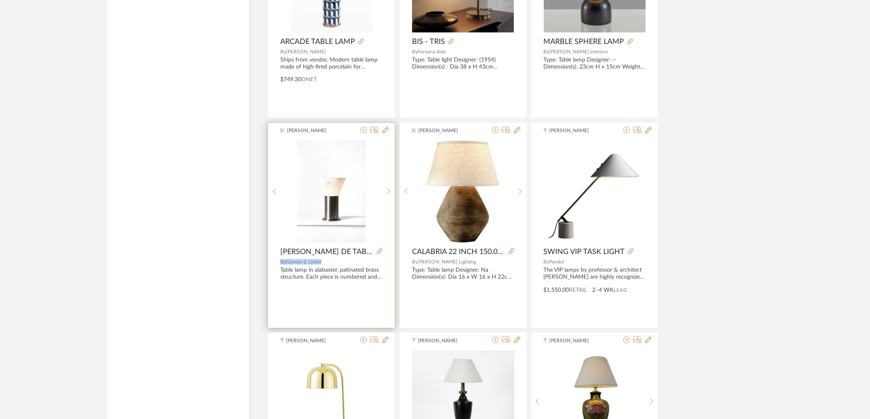
click at [314, 264] on span "Garnier & Linker" at bounding box center [303, 261] width 35 height 5
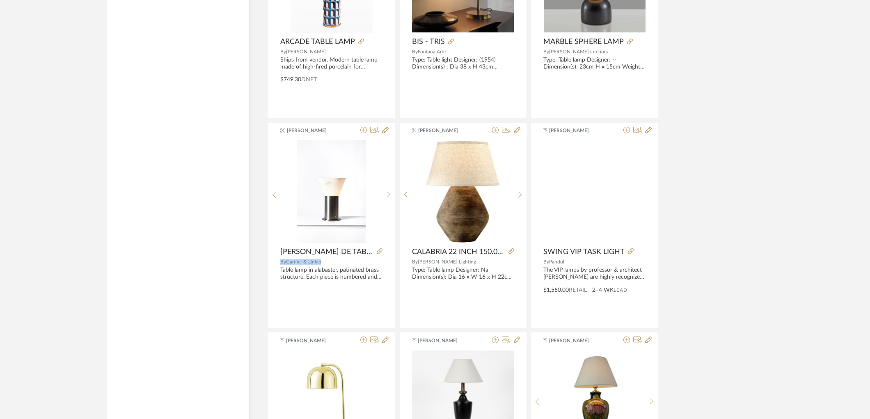
copy div "By Garnier & Linker"
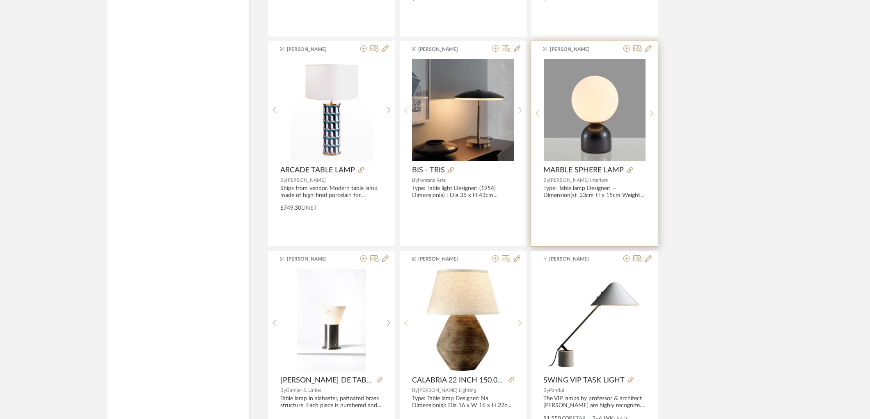
scroll to position [9746, 0]
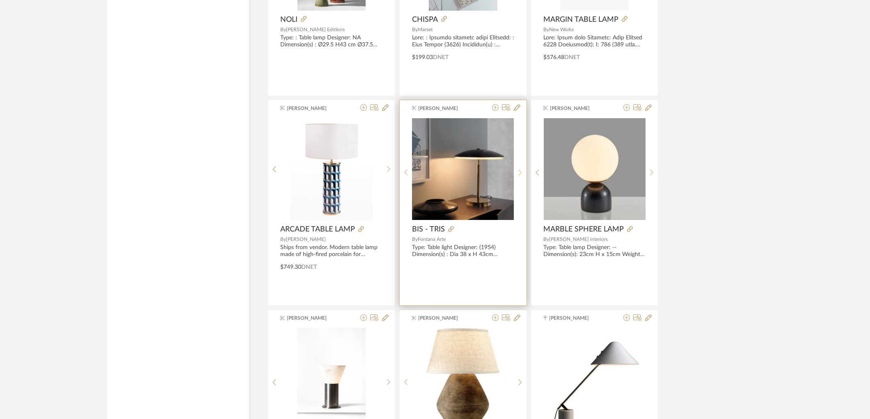
click at [519, 174] on icon at bounding box center [520, 172] width 4 height 7
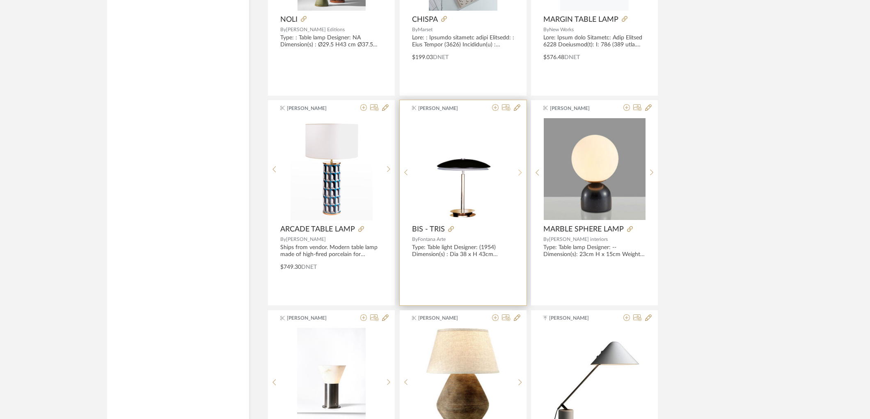
click at [519, 174] on icon at bounding box center [520, 172] width 4 height 7
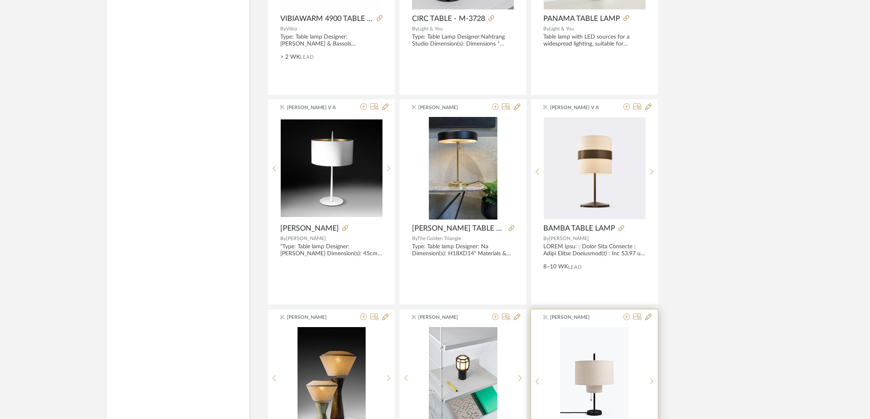
scroll to position [9290, 0]
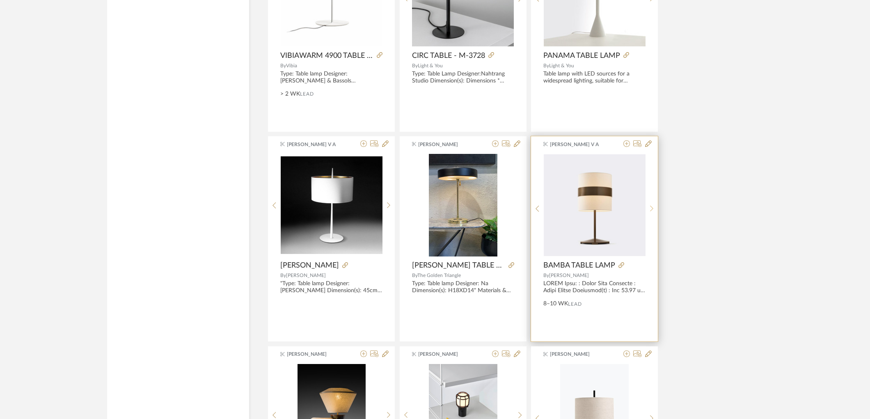
click at [647, 212] on sr-next-btn at bounding box center [651, 208] width 13 height 7
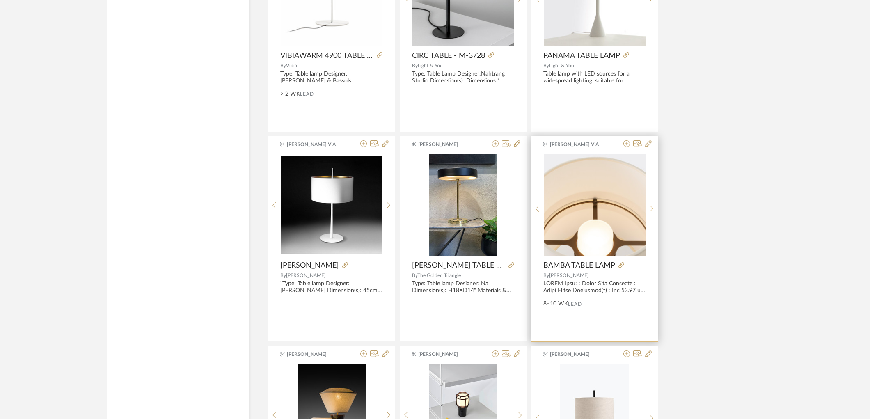
click at [647, 212] on sr-next-btn at bounding box center [651, 208] width 13 height 7
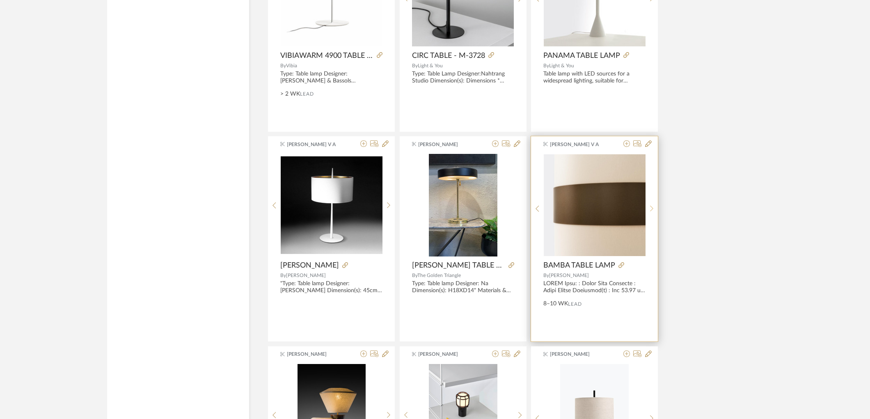
click at [647, 212] on sr-next-btn at bounding box center [651, 208] width 13 height 7
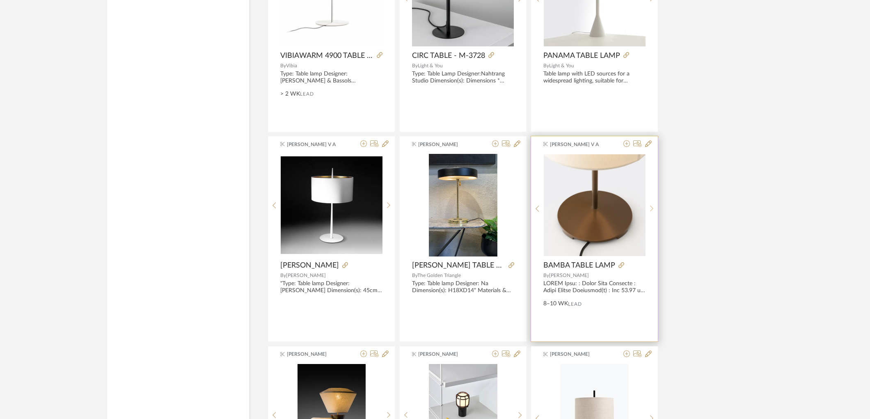
click at [647, 212] on sr-next-btn at bounding box center [651, 208] width 13 height 7
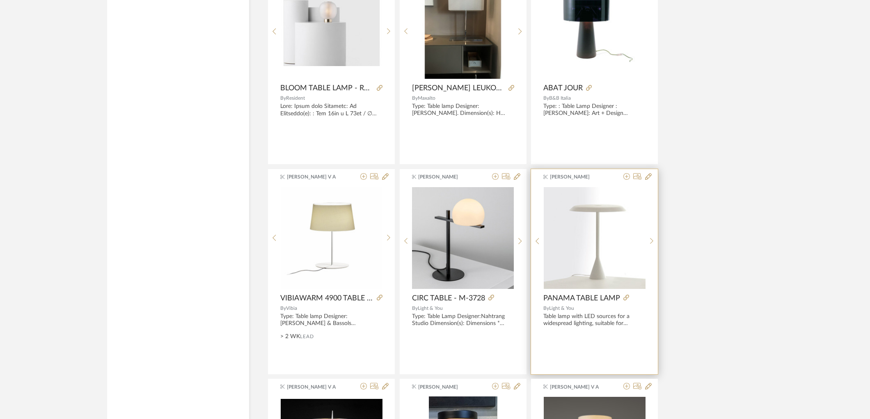
scroll to position [9016, 0]
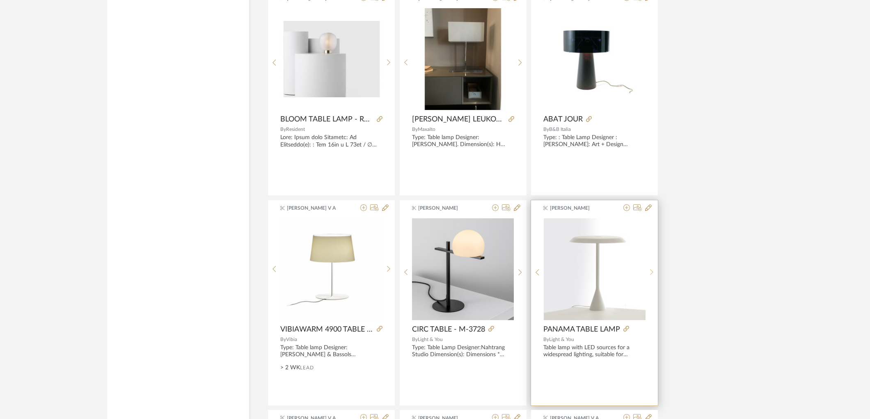
click at [652, 275] on icon at bounding box center [652, 272] width 4 height 7
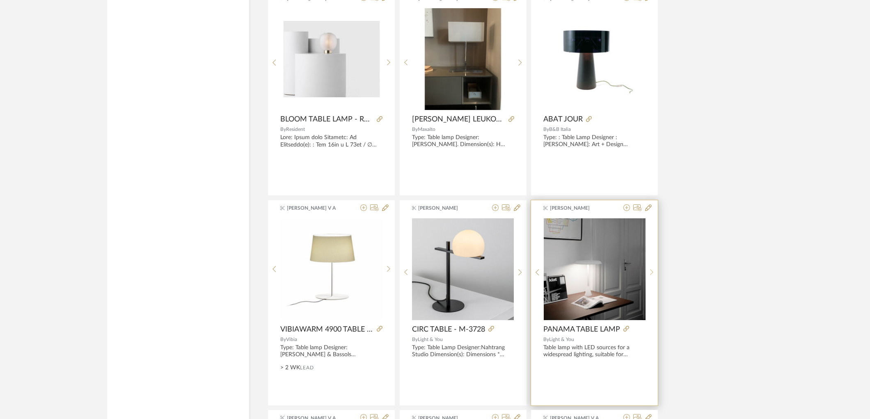
click at [650, 275] on icon at bounding box center [652, 272] width 4 height 7
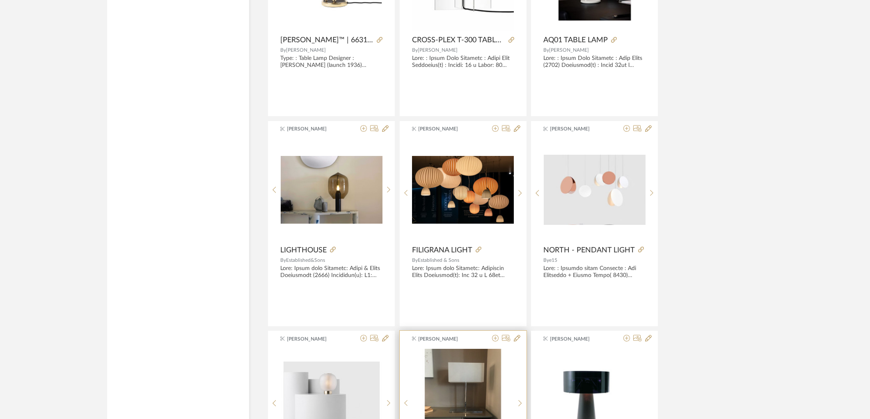
scroll to position [8652, 0]
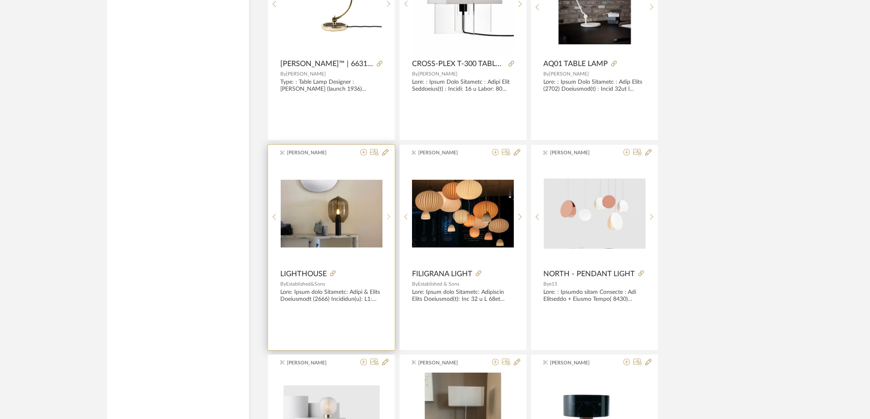
click at [386, 219] on div at bounding box center [388, 216] width 13 height 109
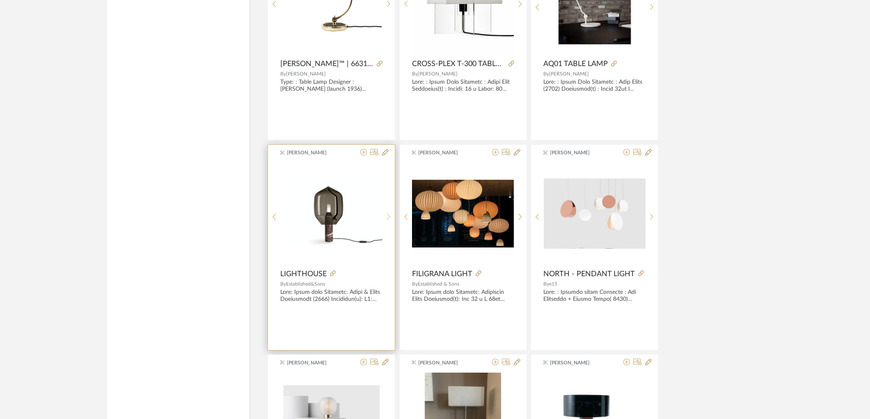
click at [386, 219] on sr-next-btn at bounding box center [388, 216] width 13 height 7
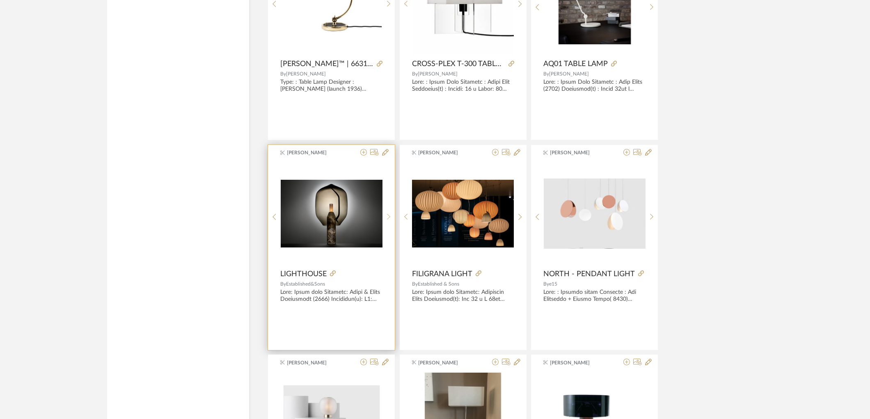
click at [386, 219] on sr-next-btn at bounding box center [388, 216] width 13 height 7
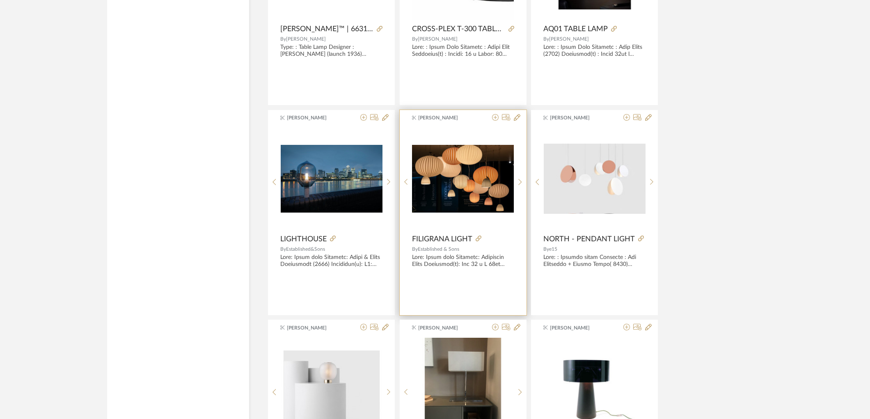
scroll to position [8698, 0]
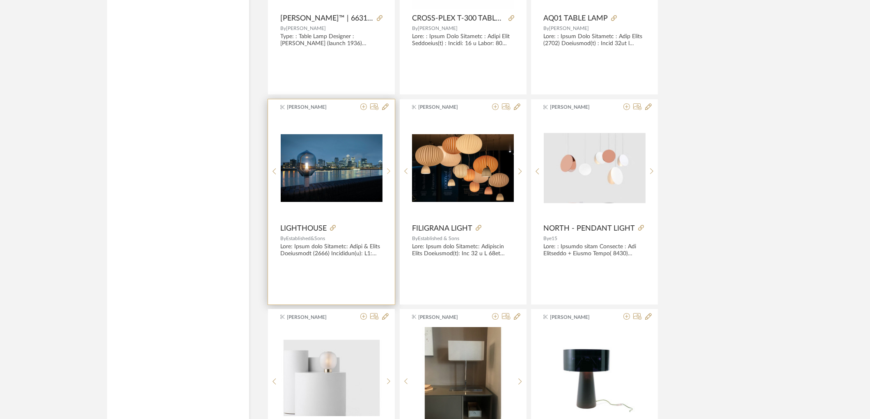
click at [385, 171] on div at bounding box center [388, 171] width 13 height 109
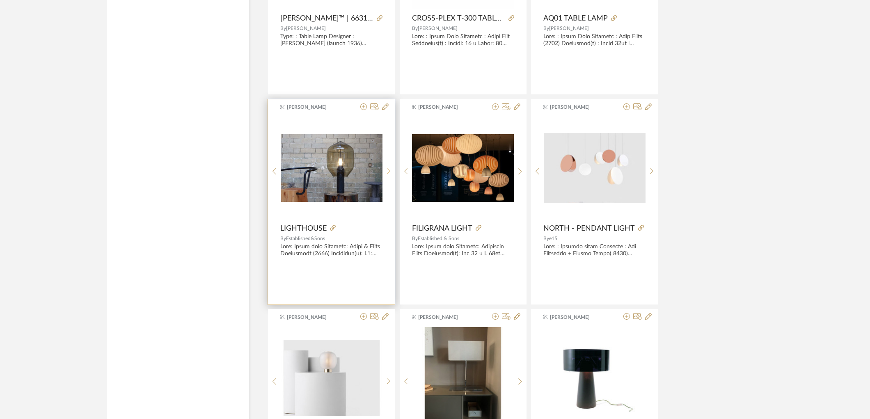
click at [385, 171] on div at bounding box center [388, 171] width 13 height 109
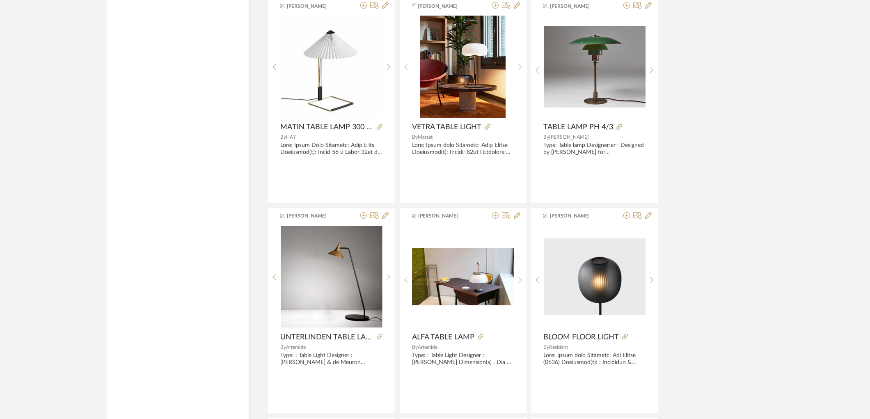
scroll to position [7375, 0]
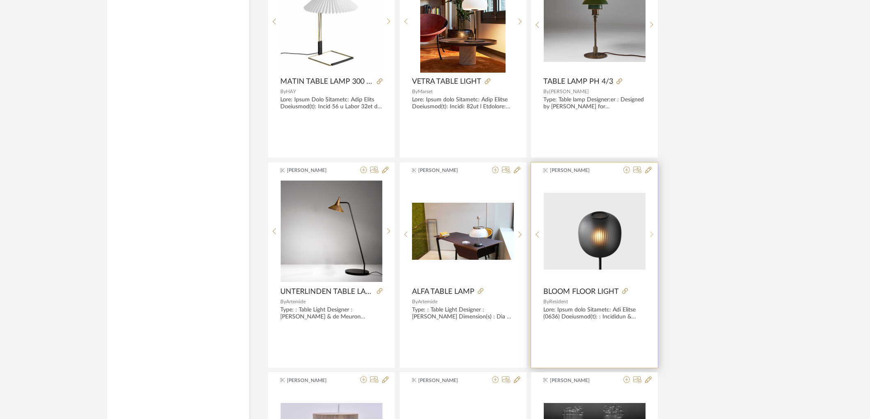
click at [651, 238] on icon at bounding box center [652, 234] width 4 height 7
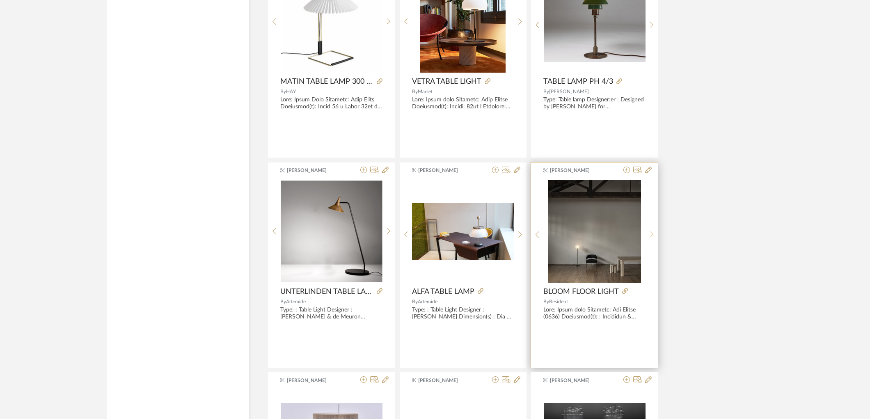
click at [651, 238] on icon at bounding box center [652, 234] width 4 height 7
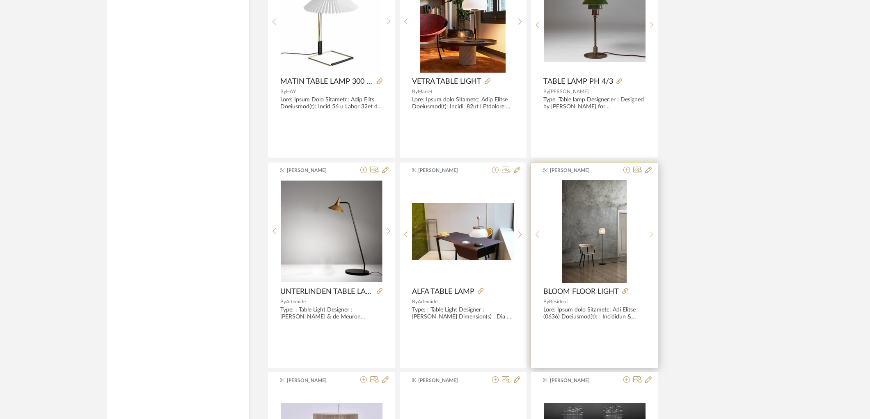
click at [651, 238] on icon at bounding box center [652, 234] width 4 height 7
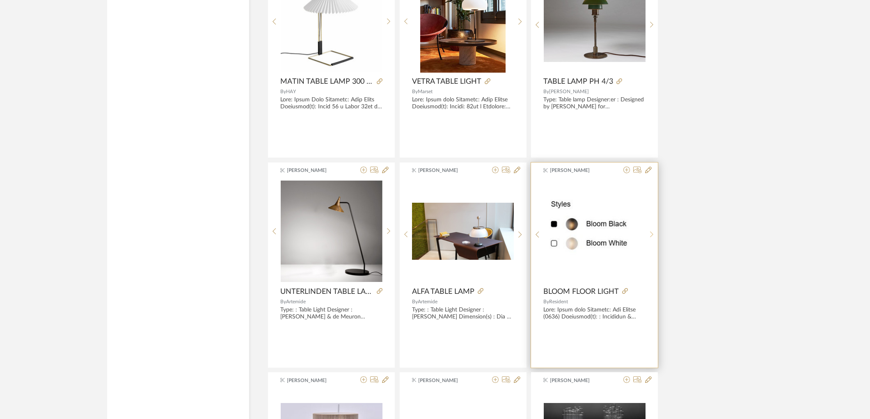
click at [651, 238] on icon at bounding box center [652, 234] width 4 height 7
